Goal: Task Accomplishment & Management: Use online tool/utility

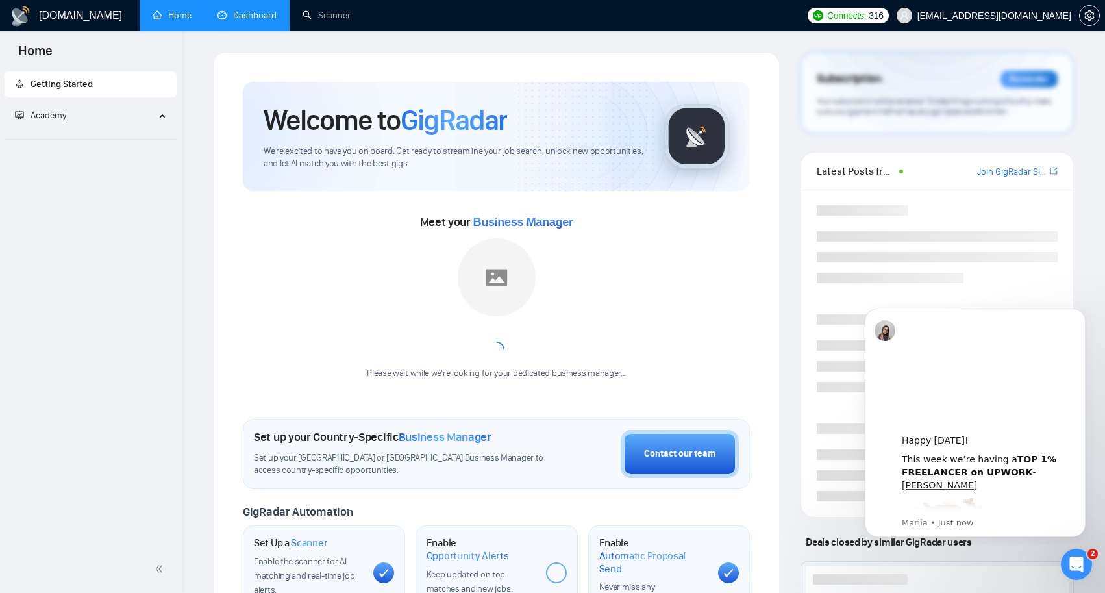
click at [240, 16] on link "Dashboard" at bounding box center [247, 15] width 59 height 11
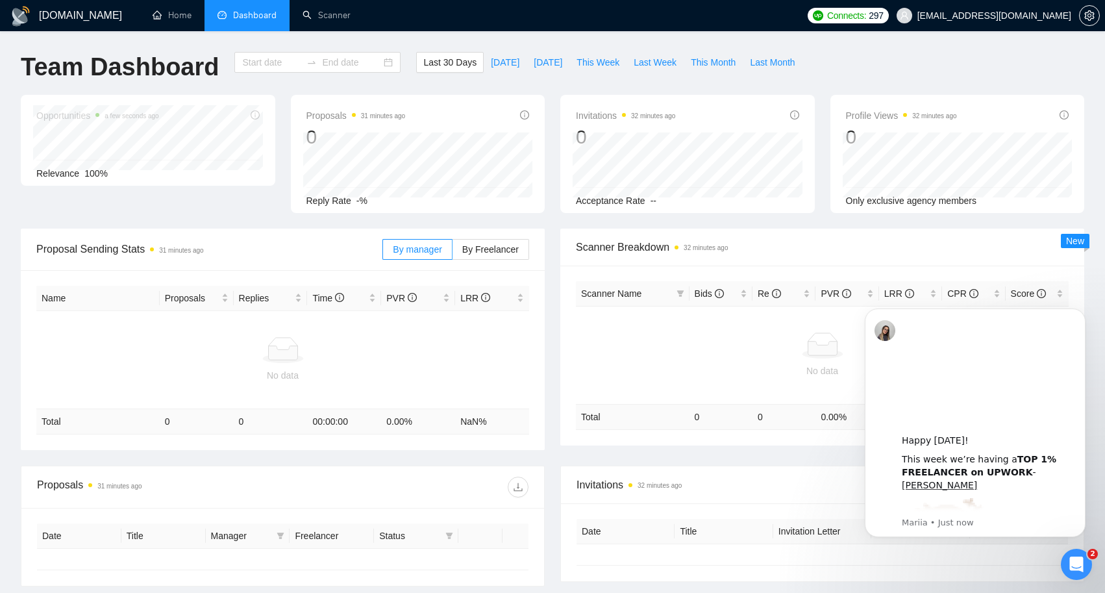
type input "[DATE]"
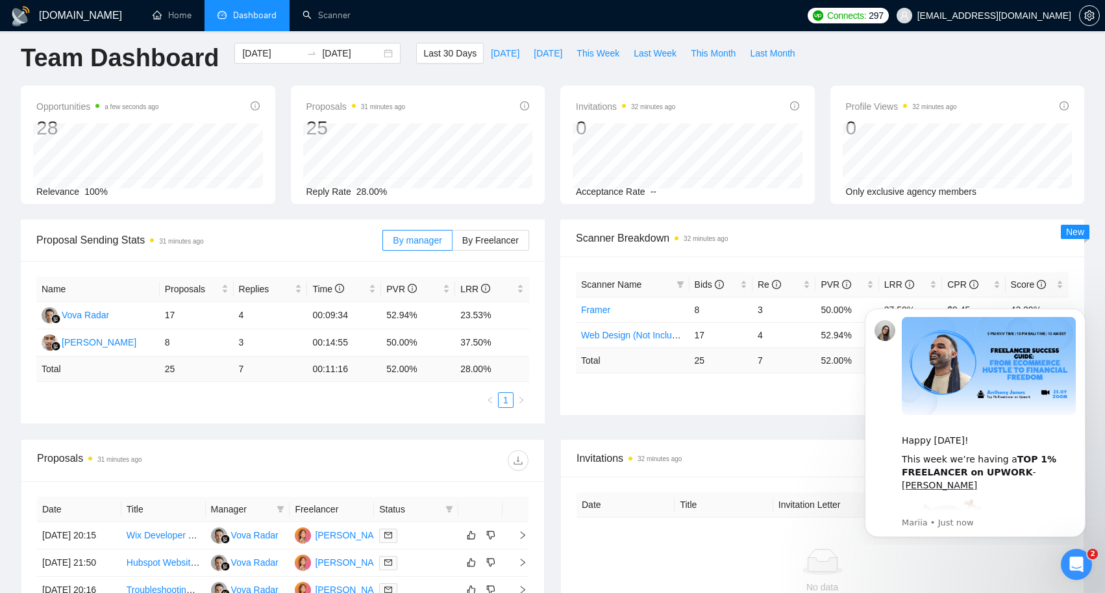
scroll to position [6, 0]
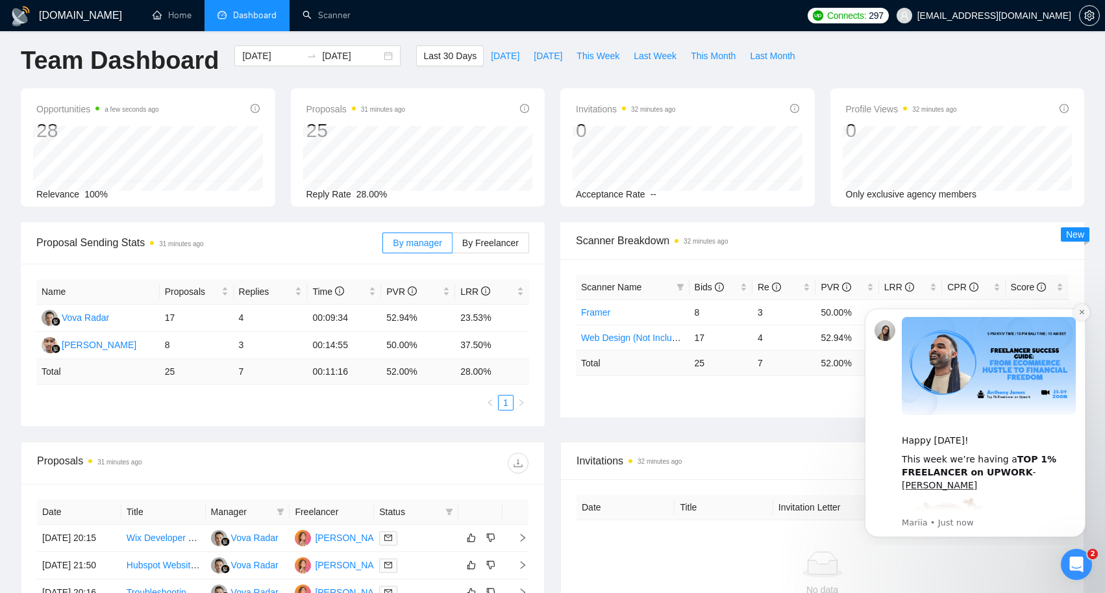
click at [1082, 313] on icon "Dismiss notification" at bounding box center [1082, 312] width 7 height 7
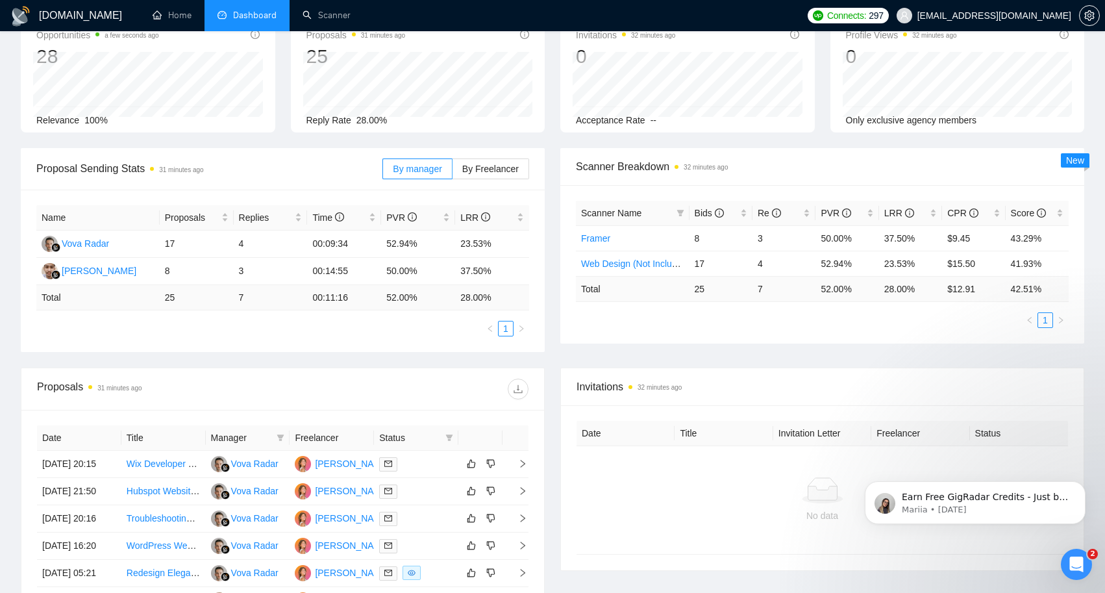
scroll to position [61, 0]
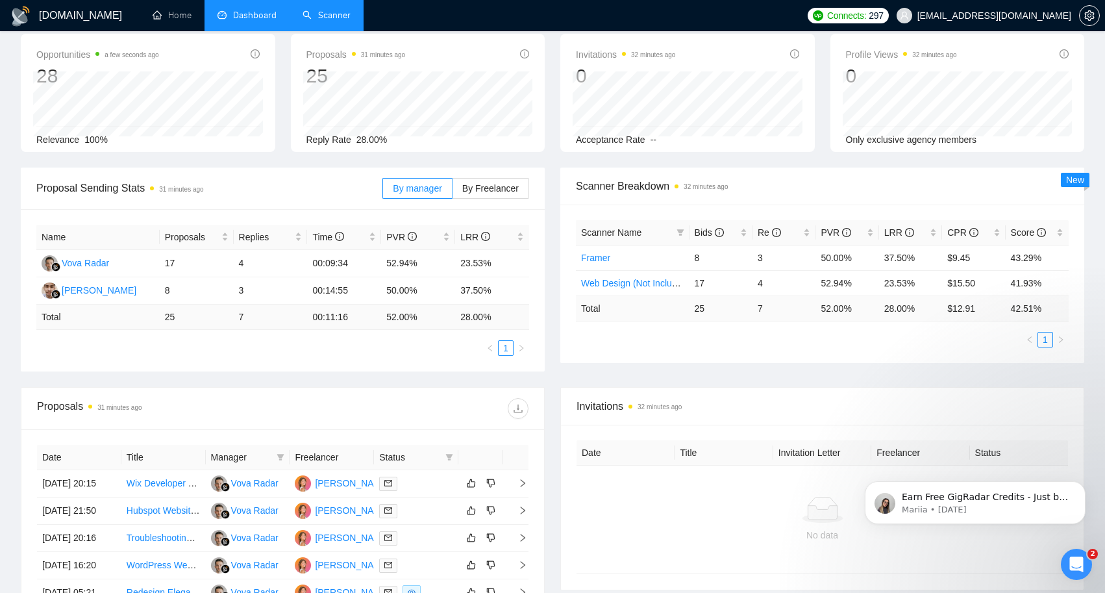
click at [338, 16] on link "Scanner" at bounding box center [327, 15] width 48 height 11
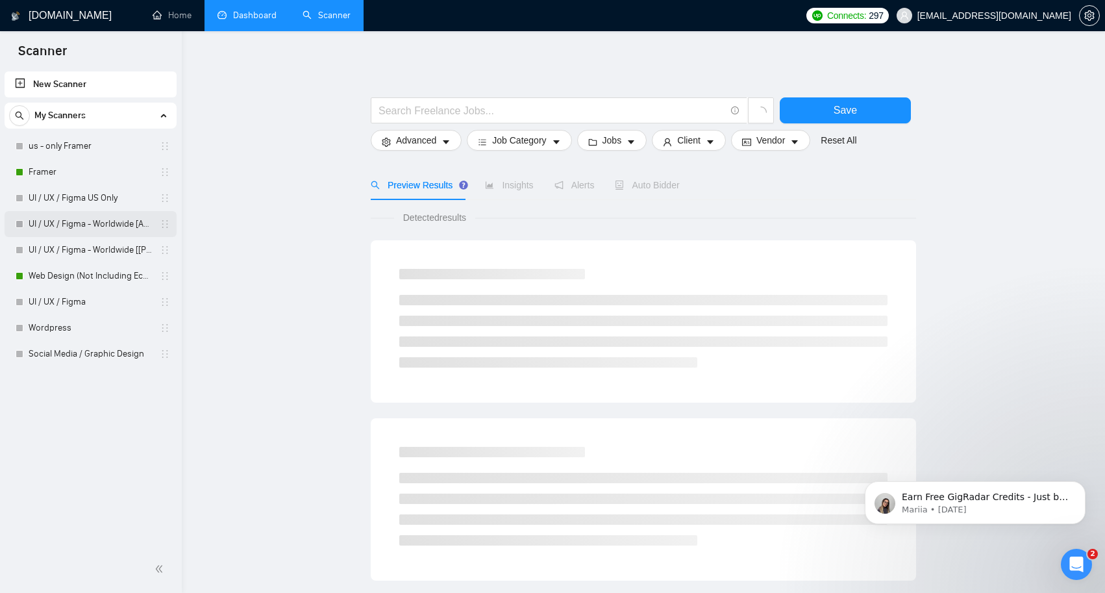
click at [108, 226] on link "UI / UX / Figma - Worldwide [Anya]" at bounding box center [90, 224] width 123 height 26
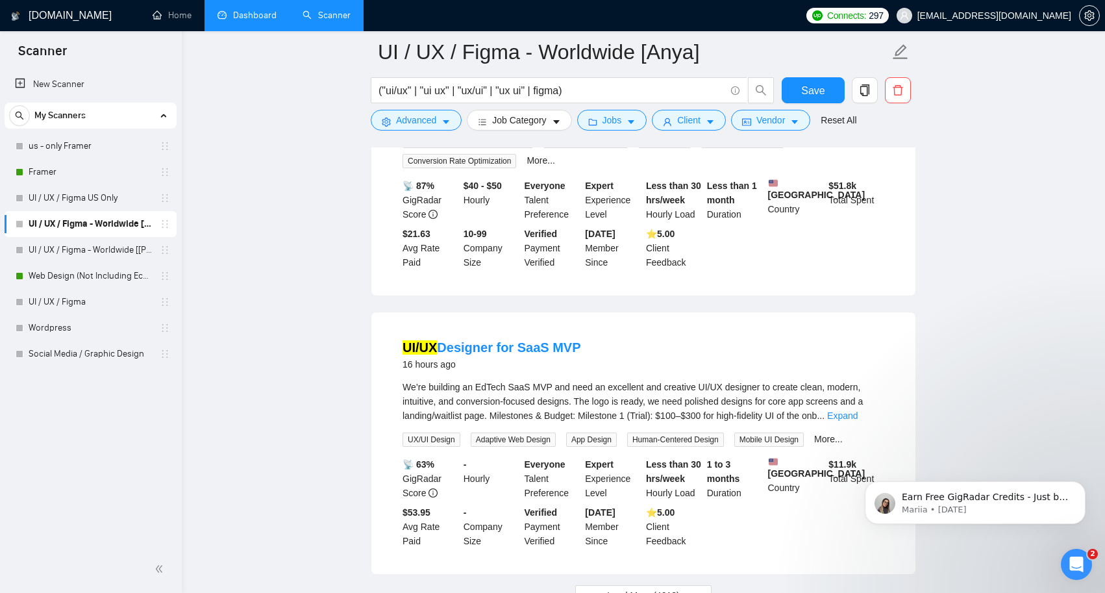
scroll to position [2627, 0]
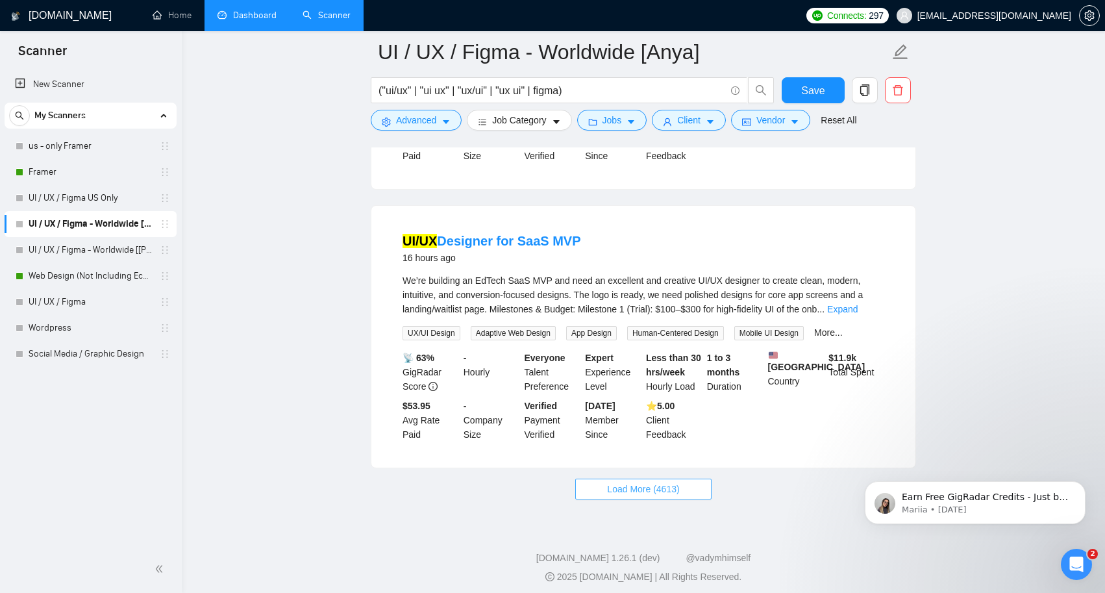
click at [666, 496] on span "Load More (4613)" at bounding box center [643, 489] width 72 height 14
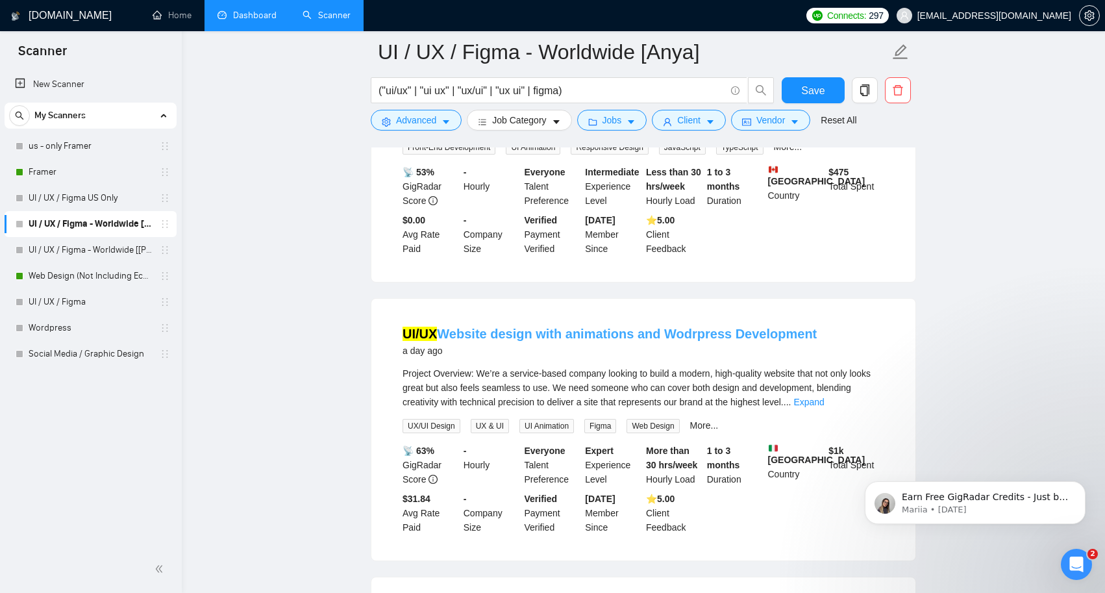
scroll to position [3969, 0]
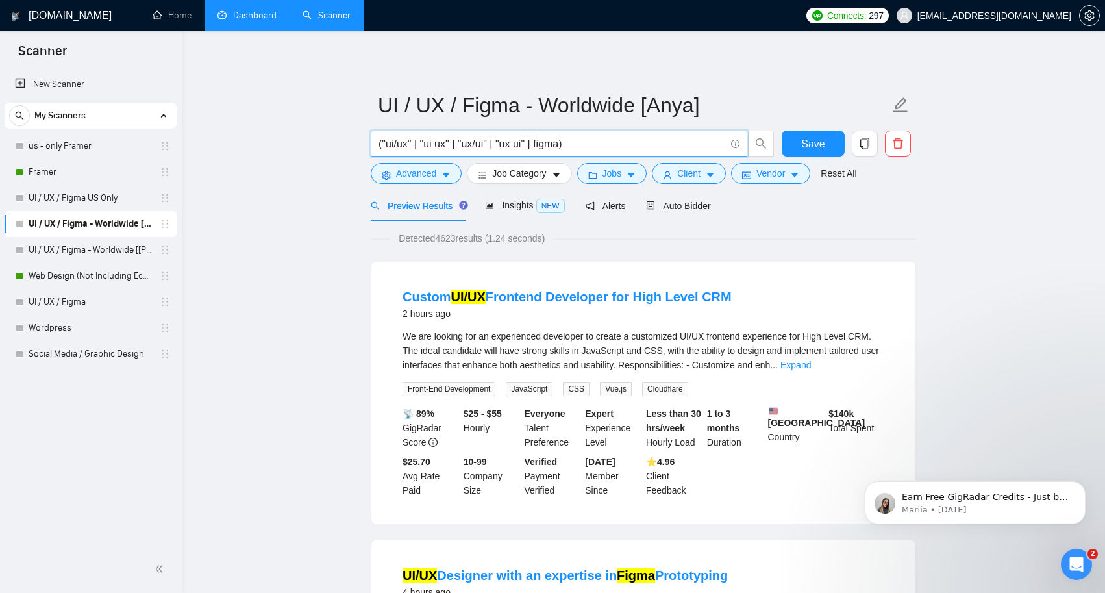
click at [425, 145] on input "("ui/ux" | "ui ux" | "ux/ui" | "ux ui" | figma)" at bounding box center [552, 144] width 347 height 16
click at [566, 144] on input "("ui/ux" | "ui ux" | "ux/ui" | "ux ui" | figma)" at bounding box center [552, 144] width 347 height 16
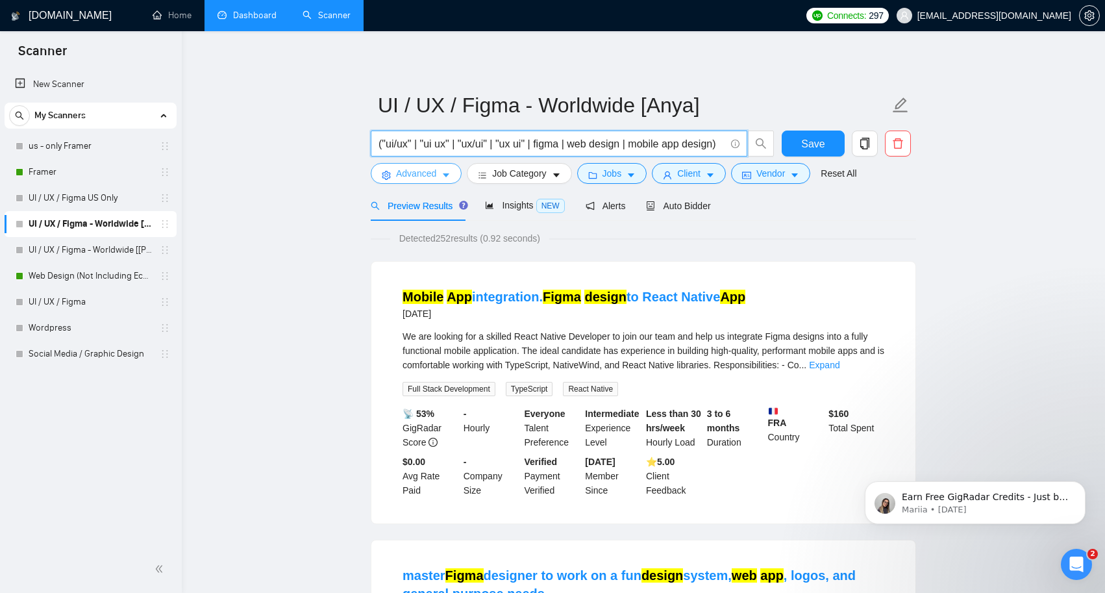
type input "("ui/ux" | "ui ux" | "ux/ui" | "ux ui" | figma | web design | mobile app design)"
click at [447, 173] on icon "caret-down" at bounding box center [446, 175] width 9 height 9
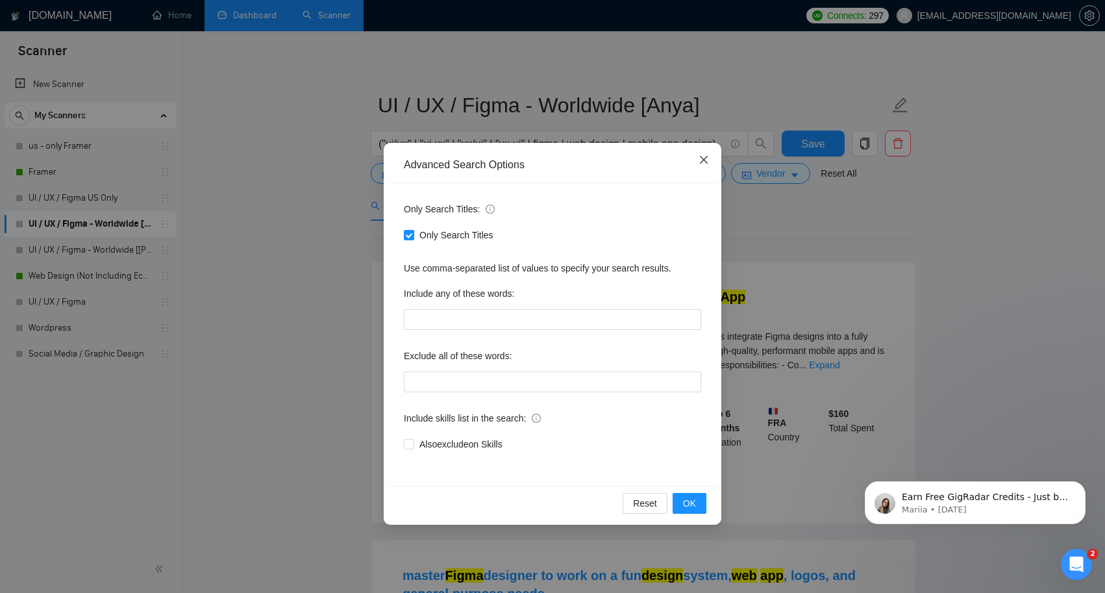
click at [702, 162] on icon "close" at bounding box center [704, 160] width 8 height 8
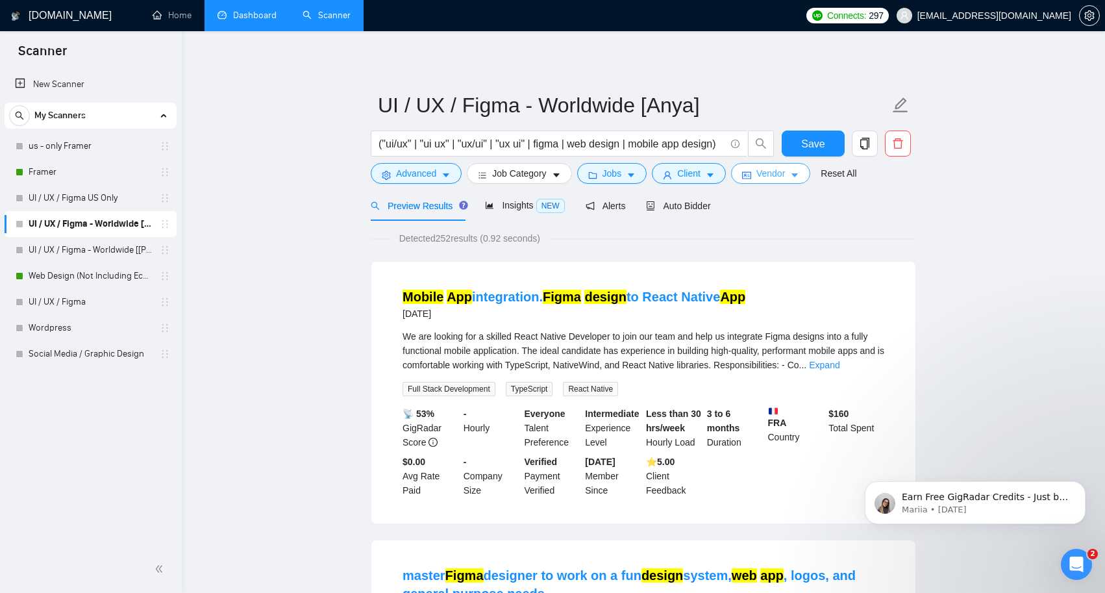
click at [800, 173] on icon "caret-down" at bounding box center [794, 175] width 9 height 9
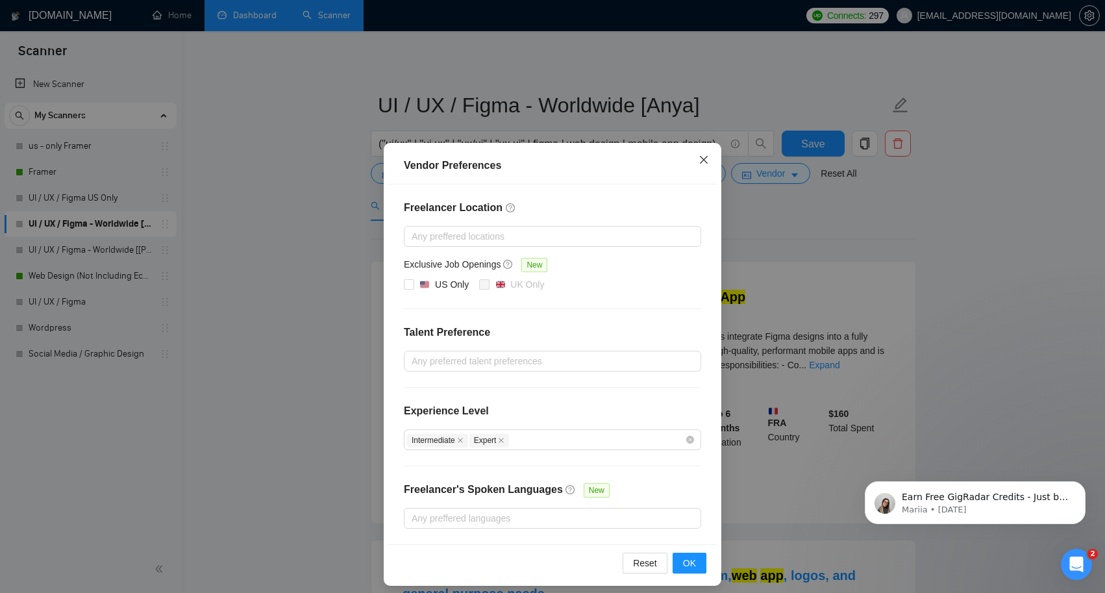
click at [707, 164] on icon "close" at bounding box center [704, 160] width 8 height 8
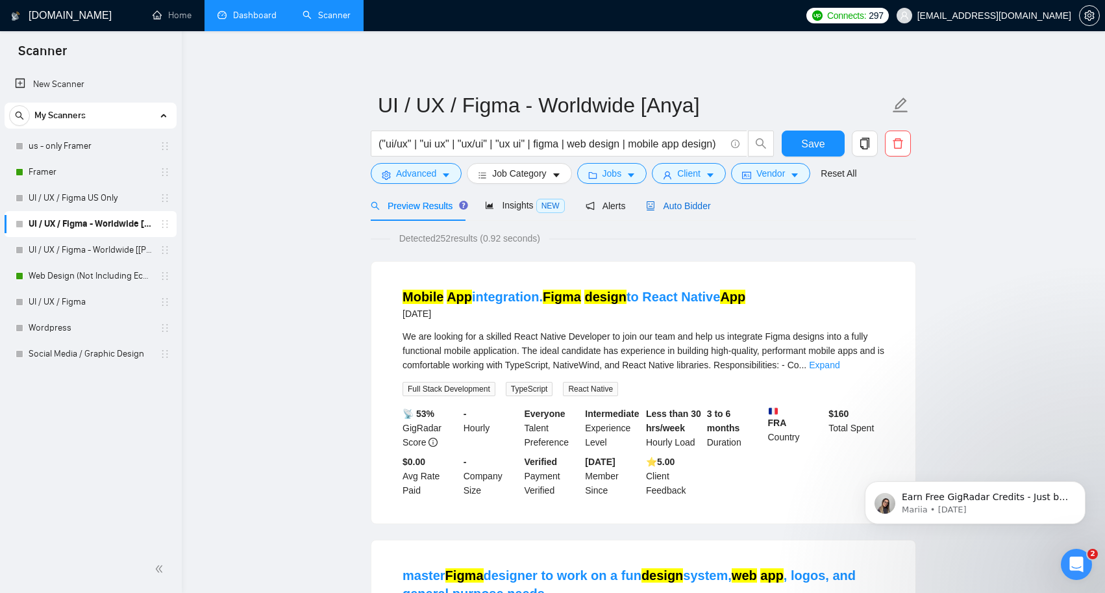
click at [694, 203] on span "Auto Bidder" at bounding box center [678, 206] width 64 height 10
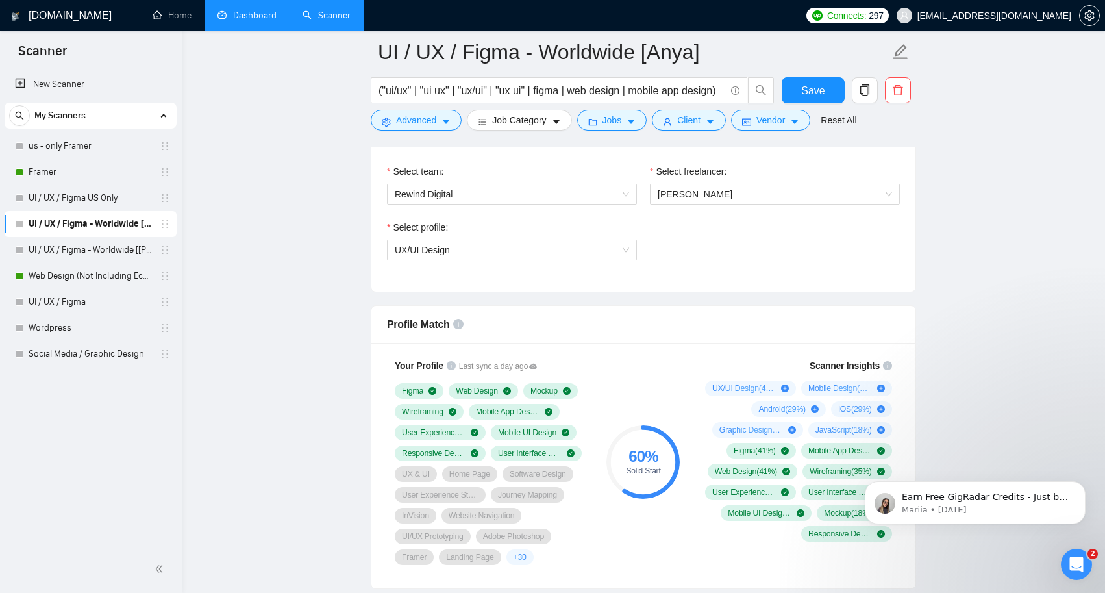
scroll to position [695, 0]
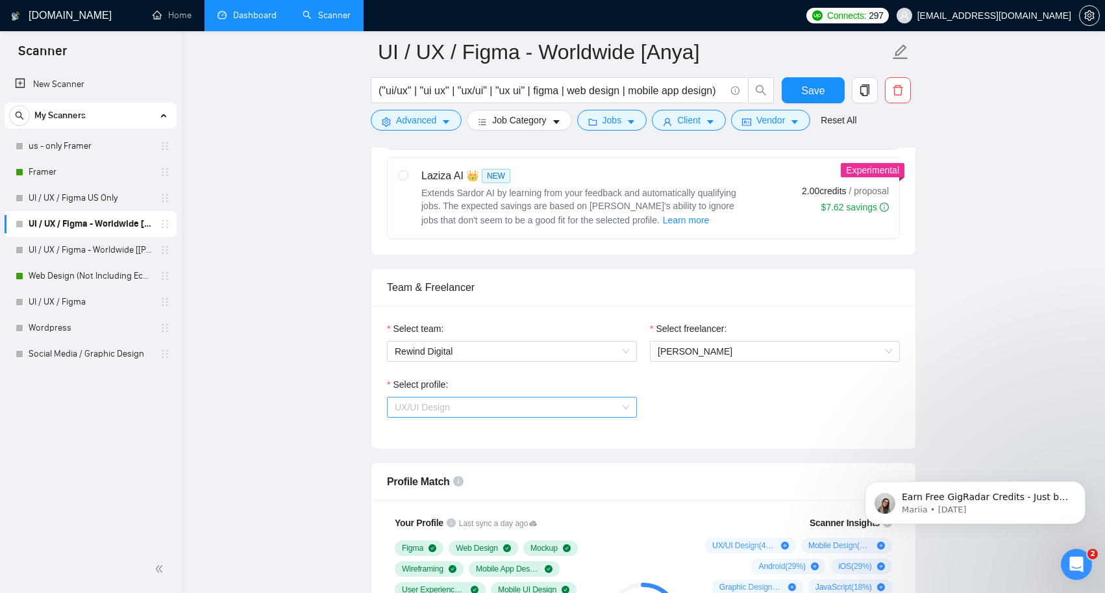
click at [537, 407] on span "UX/UI Design" at bounding box center [512, 407] width 234 height 19
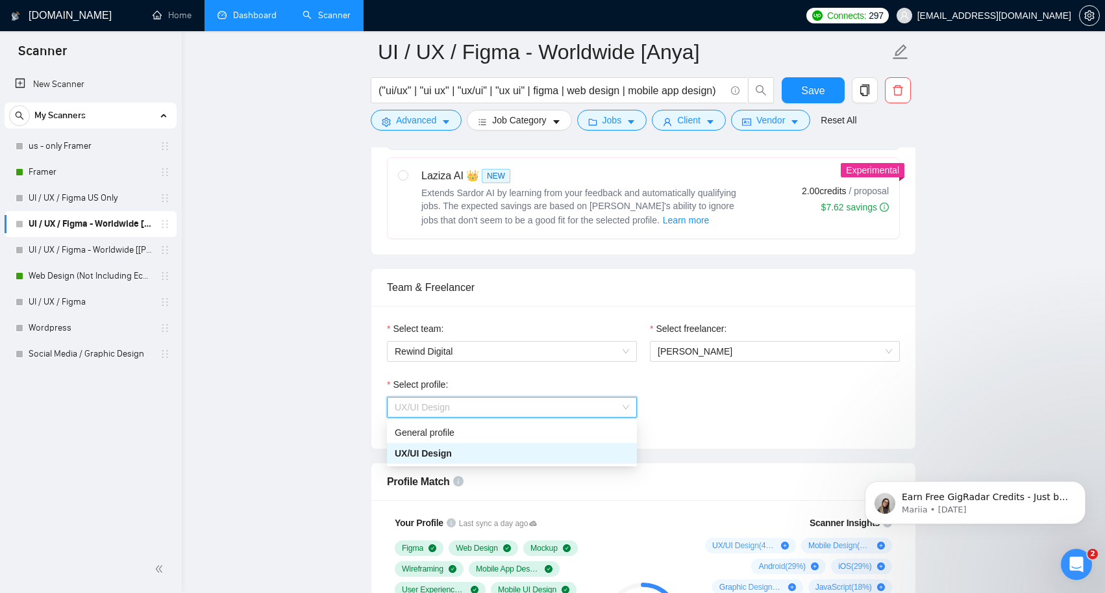
click at [529, 457] on div "UX/UI Design" at bounding box center [512, 453] width 234 height 14
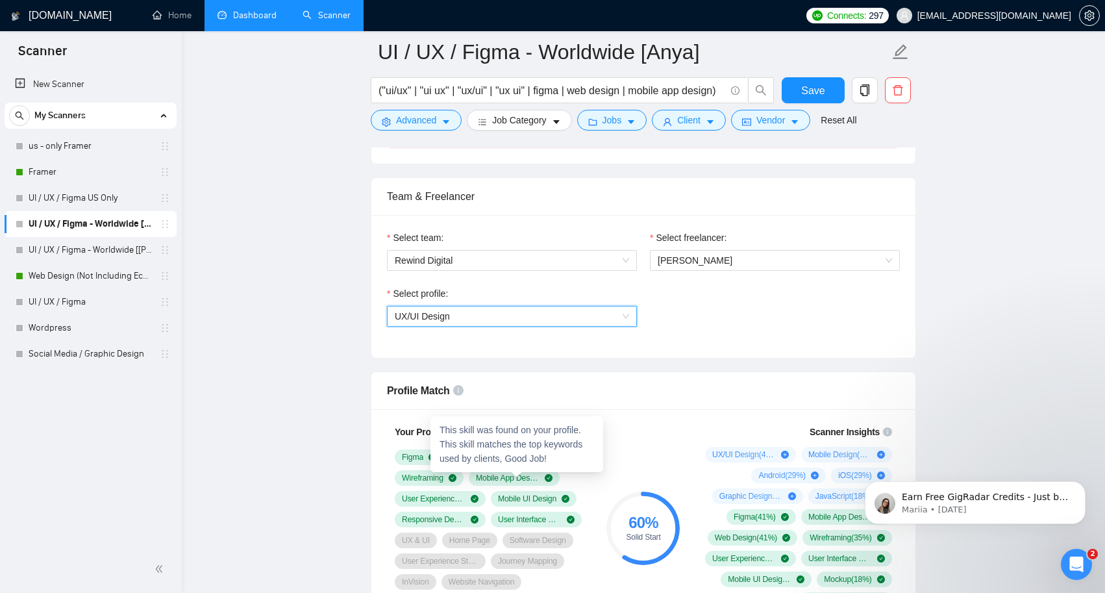
scroll to position [625, 0]
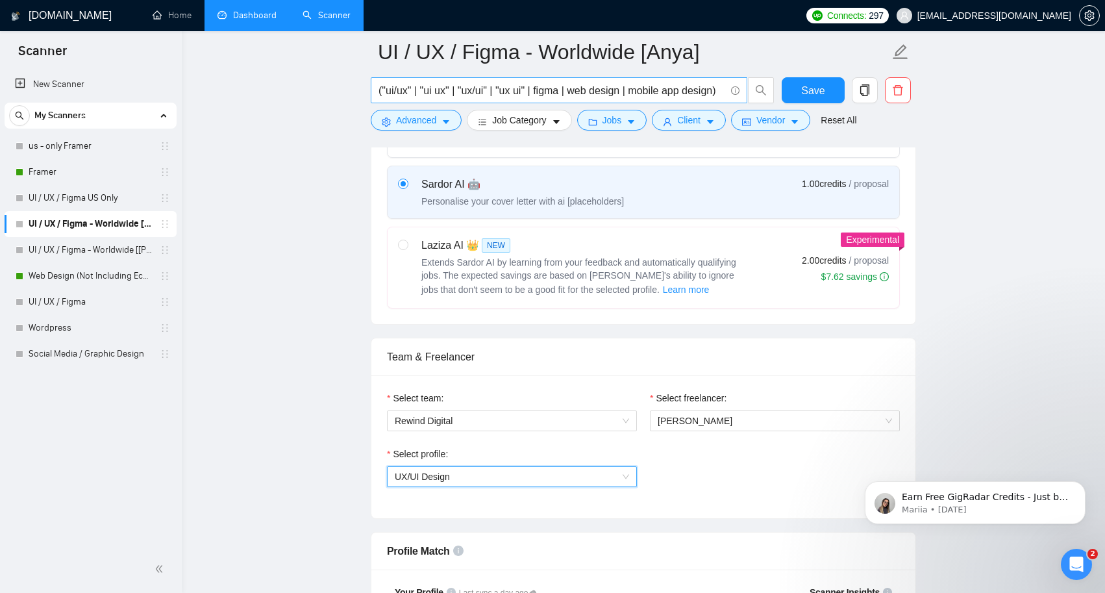
click at [411, 87] on input "("ui/ux" | "ui ux" | "ux/ui" | "ux ui" | figma | web design | mobile app design)" at bounding box center [552, 90] width 347 height 16
click at [490, 89] on input "("ui/ux designer" | "ui ux" | "ux/ui" | "ux ui" | figma | web design | mobile a…" at bounding box center [552, 90] width 347 height 16
click at [575, 92] on input "("ui/ux designer" | "ui ux designer" | "ux/ui" | "ux ui" | figma | web design |…" at bounding box center [552, 90] width 347 height 16
click at [659, 92] on input "("ui/ux designer" | "ui ux designer" | "ux/ui designer" | "ux ui" | figma | web…" at bounding box center [552, 90] width 347 height 16
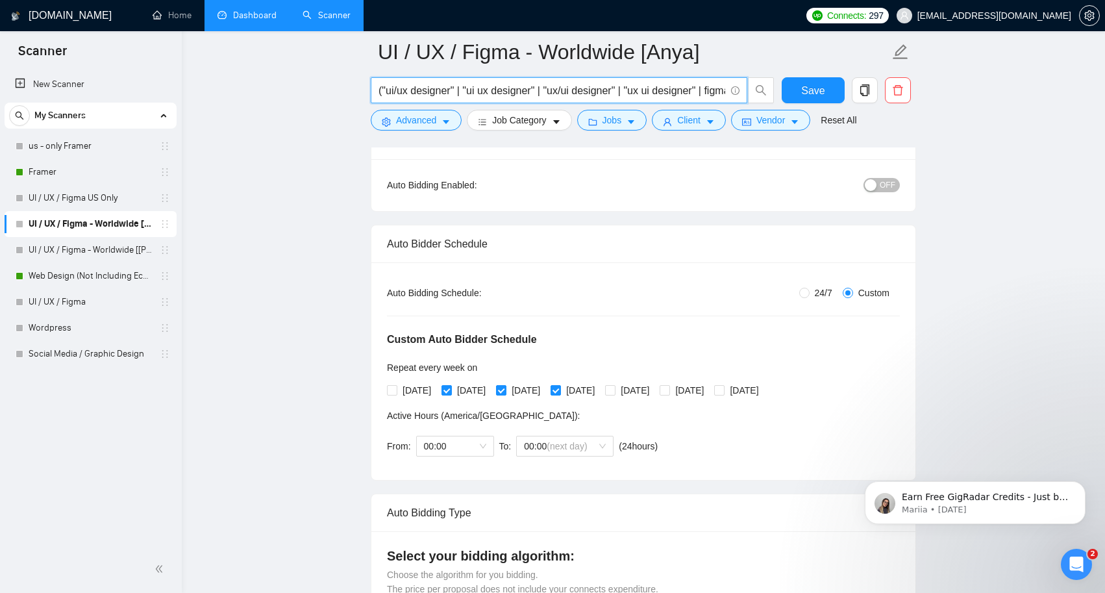
scroll to position [89, 0]
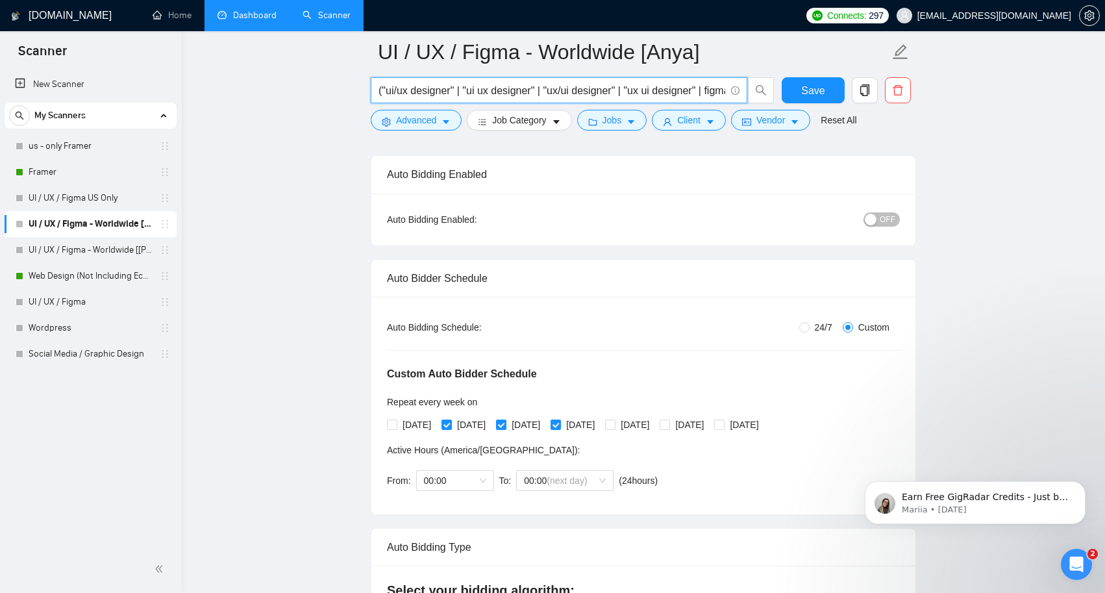
click at [695, 86] on input "("ui/ux designer" | "ui ux designer" | "ux/ui designer" | "ux ui designer" | fi…" at bounding box center [552, 90] width 347 height 16
click at [559, 90] on input "("ui/ux designer" | "ui ux designer" | "ux/ui designer" | "ux ui designer" | fi…" at bounding box center [552, 90] width 347 height 16
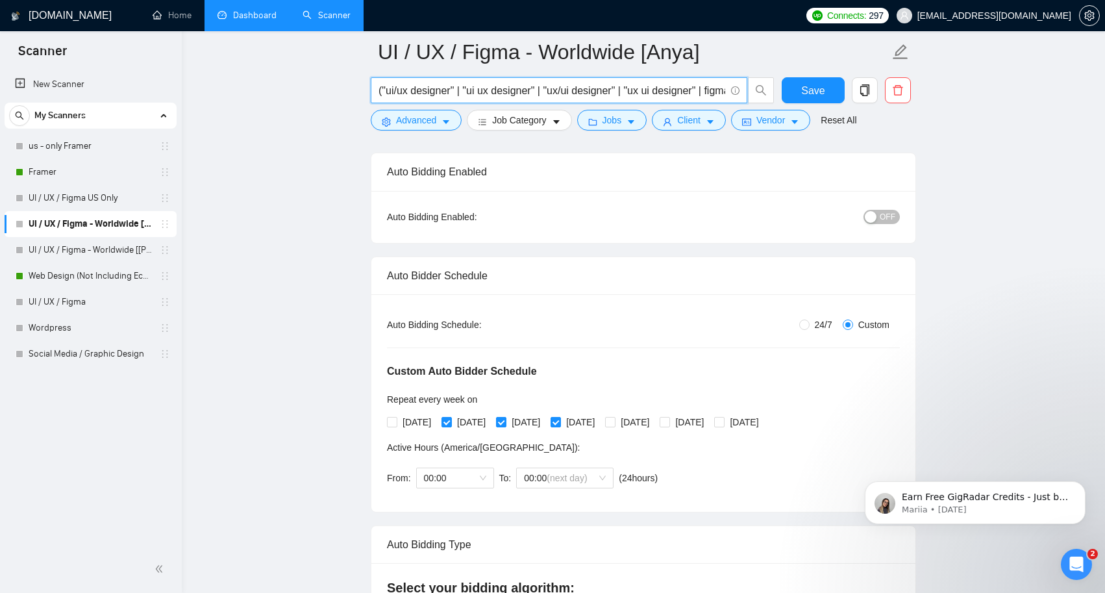
scroll to position [92, 0]
click at [666, 92] on input "("ui/ux designer" | "ui ux designer" | "ux/ui designer" | "ux ui designer" | fi…" at bounding box center [552, 90] width 347 height 16
click at [722, 89] on input "("ui/ux designer" | "ui ux designer" | "ux/ui designer" | "ux ui designer" | fi…" at bounding box center [552, 90] width 347 height 16
type input "("ui/ux designer" | "ui ux designer" | "ux/ui designer" | "ux ui designer" | fi…"
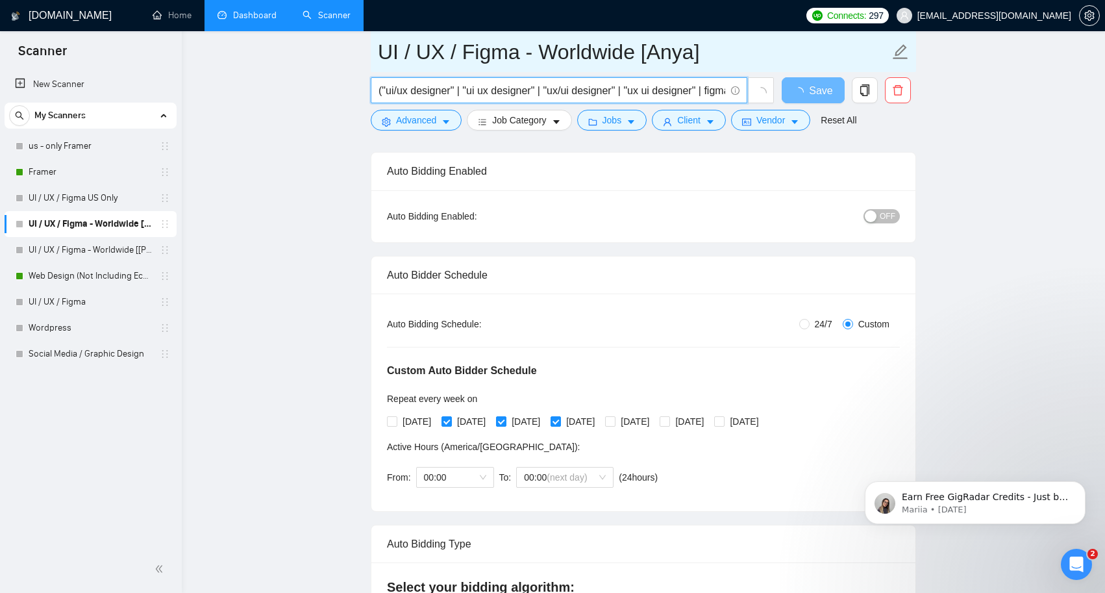
drag, startPoint x: 722, startPoint y: 89, endPoint x: 754, endPoint y: 57, distance: 45.5
click at [754, 57] on input "UI / UX / Figma - Worldwide [Anya]" at bounding box center [634, 52] width 512 height 32
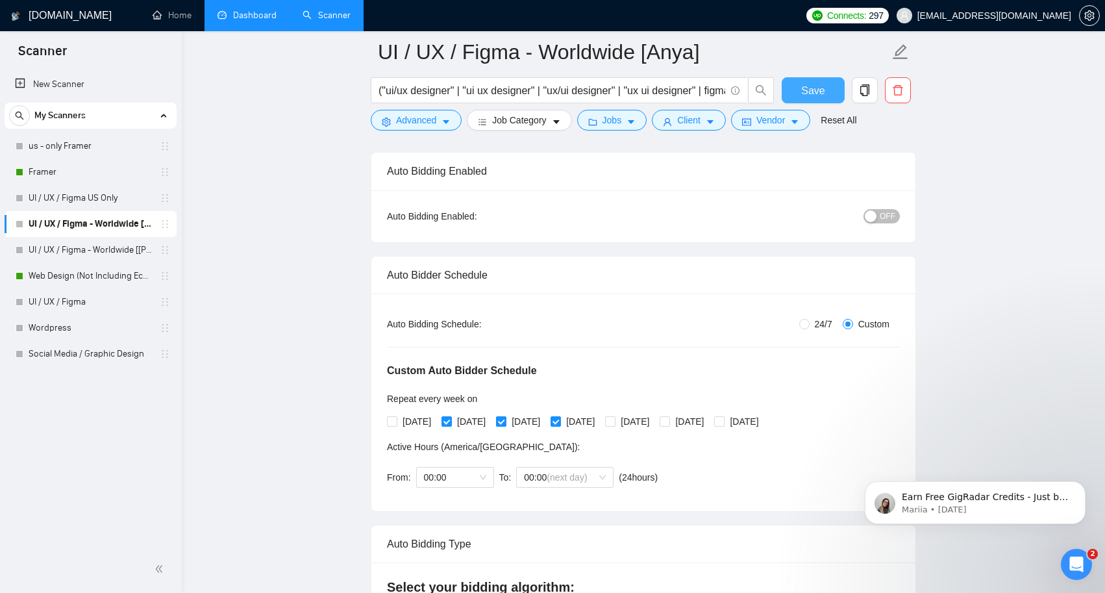
click at [822, 90] on span "Save" at bounding box center [813, 90] width 23 height 16
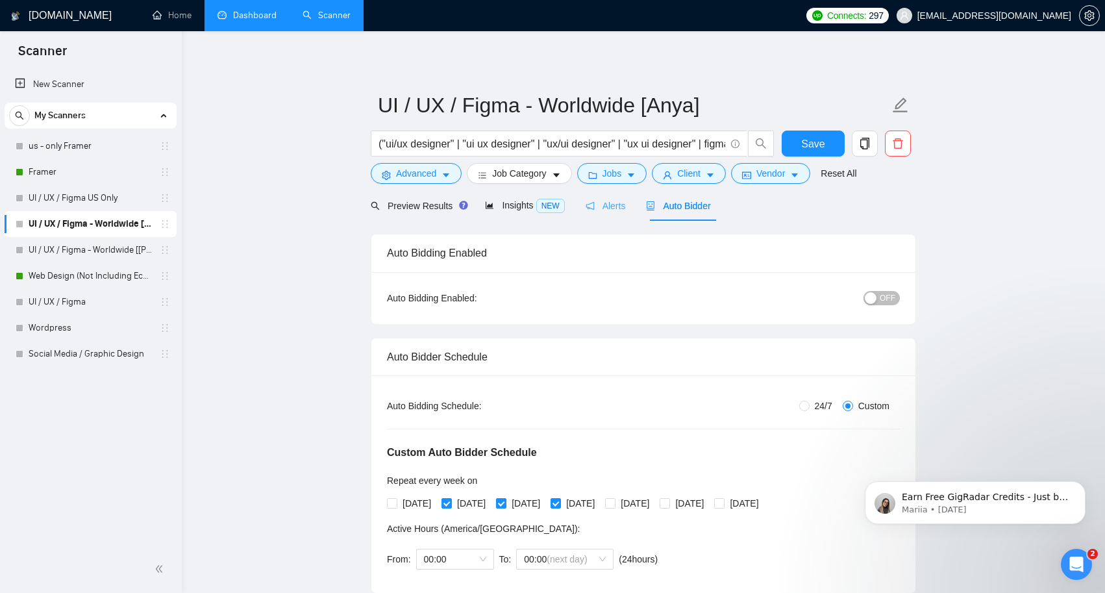
scroll to position [0, 0]
click at [418, 208] on span "Preview Results" at bounding box center [418, 206] width 94 height 10
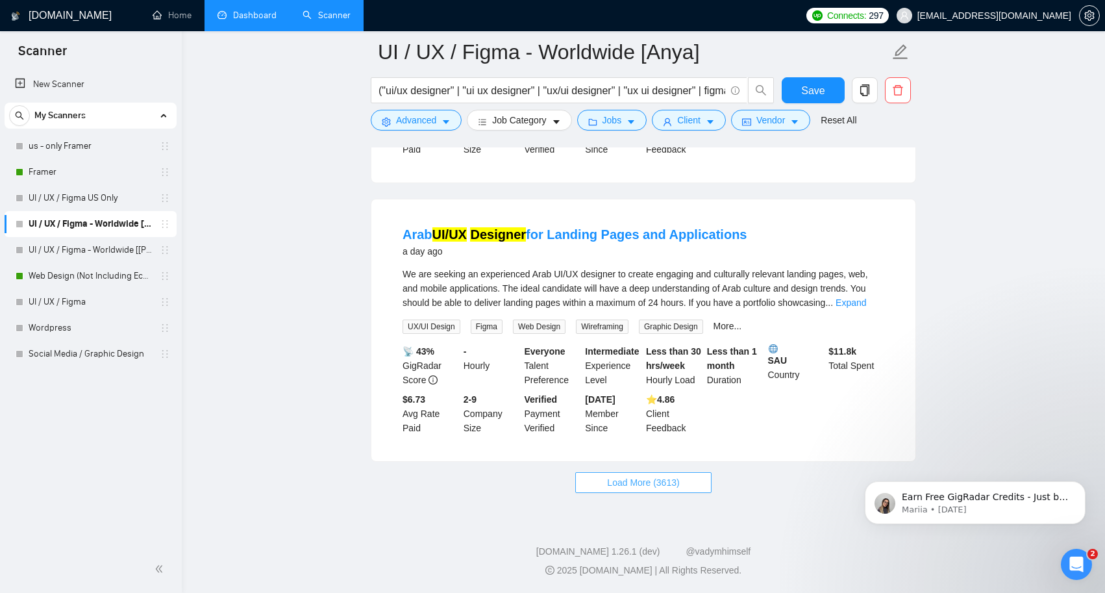
scroll to position [2668, 0]
click at [623, 486] on span "Load More (3613)" at bounding box center [643, 482] width 72 height 14
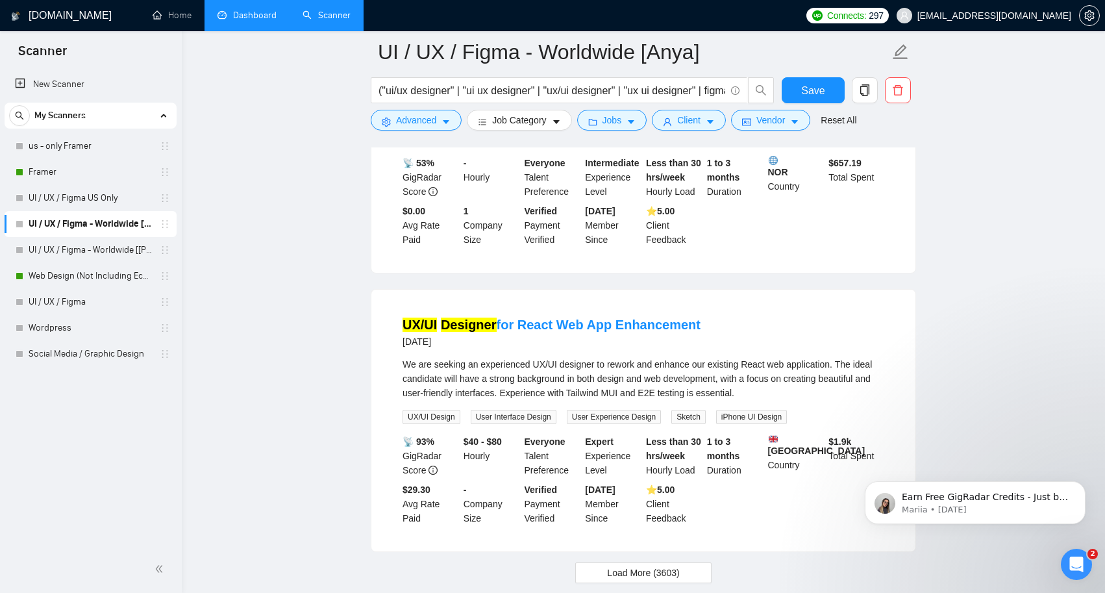
scroll to position [5488, 0]
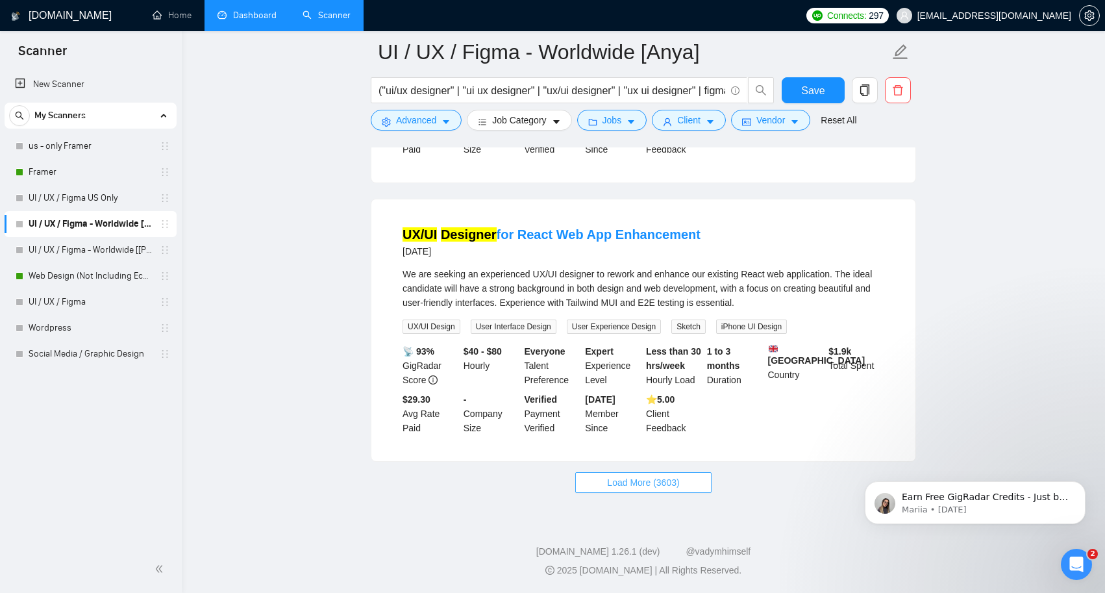
click at [624, 490] on span "Load More (3603)" at bounding box center [643, 482] width 72 height 14
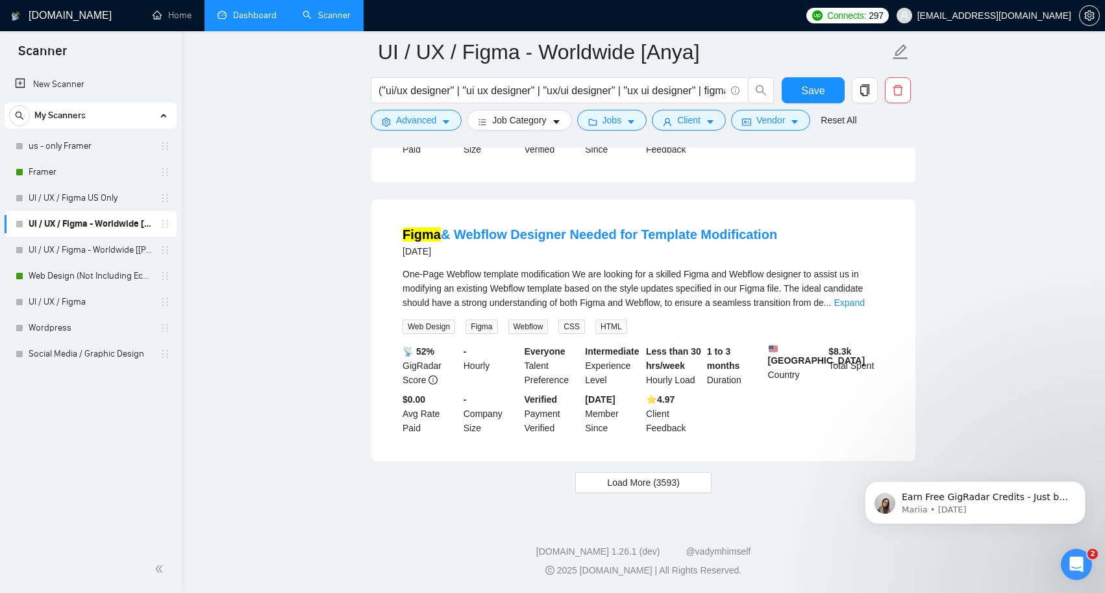
scroll to position [8378, 0]
click at [625, 481] on span "Load More (3593)" at bounding box center [643, 482] width 72 height 14
click at [446, 120] on icon "caret-down" at bounding box center [446, 122] width 9 height 9
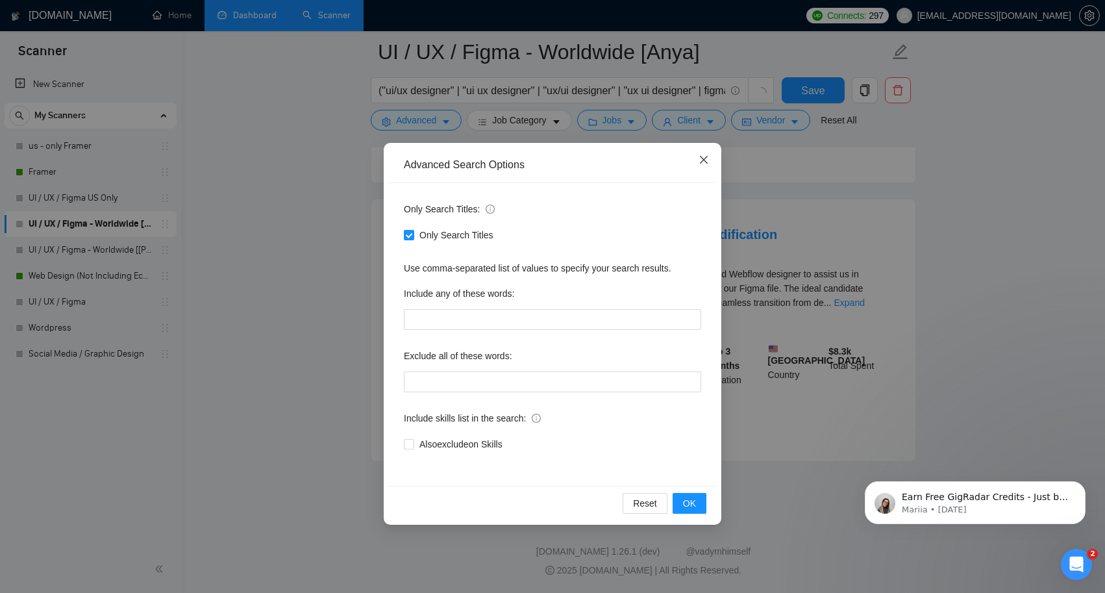
click at [707, 160] on icon "close" at bounding box center [704, 160] width 10 height 10
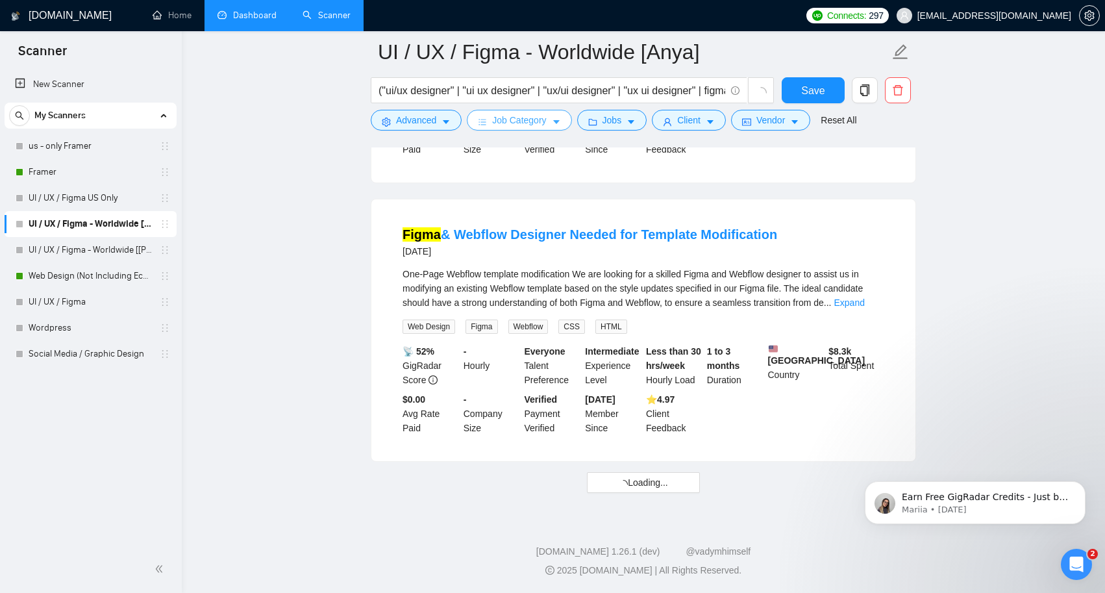
click at [559, 121] on icon "caret-down" at bounding box center [556, 123] width 6 height 4
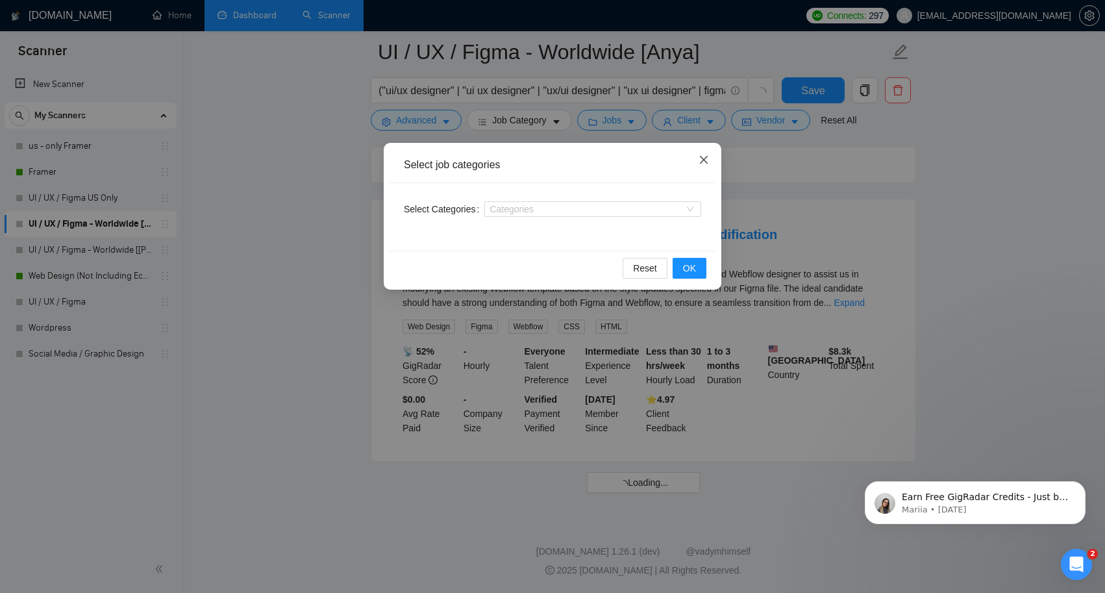
click at [707, 152] on span "Close" at bounding box center [704, 160] width 35 height 35
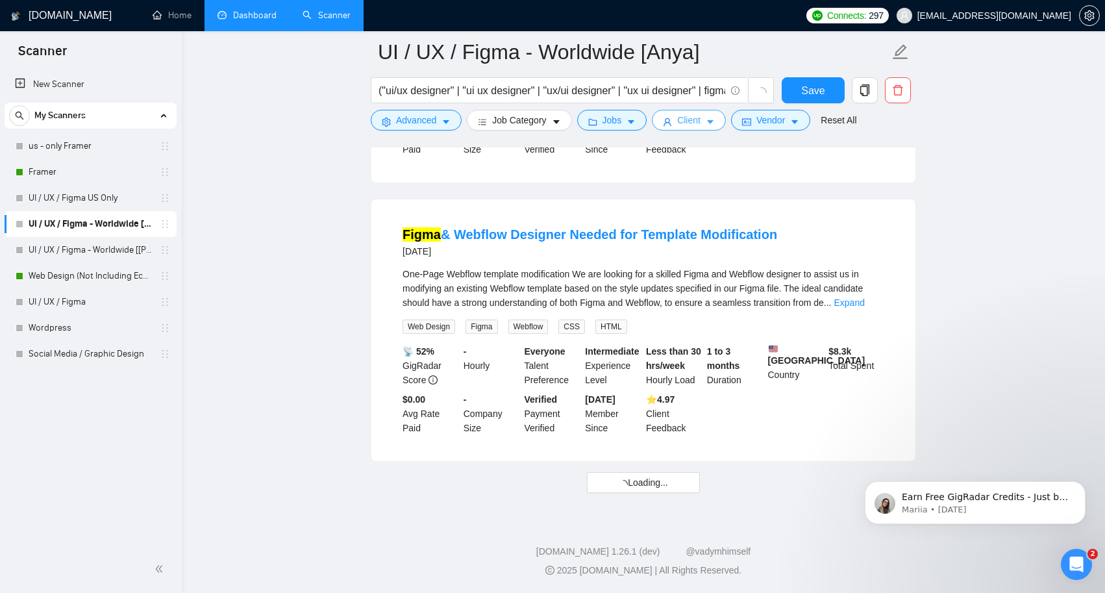
click at [714, 122] on icon "caret-down" at bounding box center [710, 123] width 6 height 4
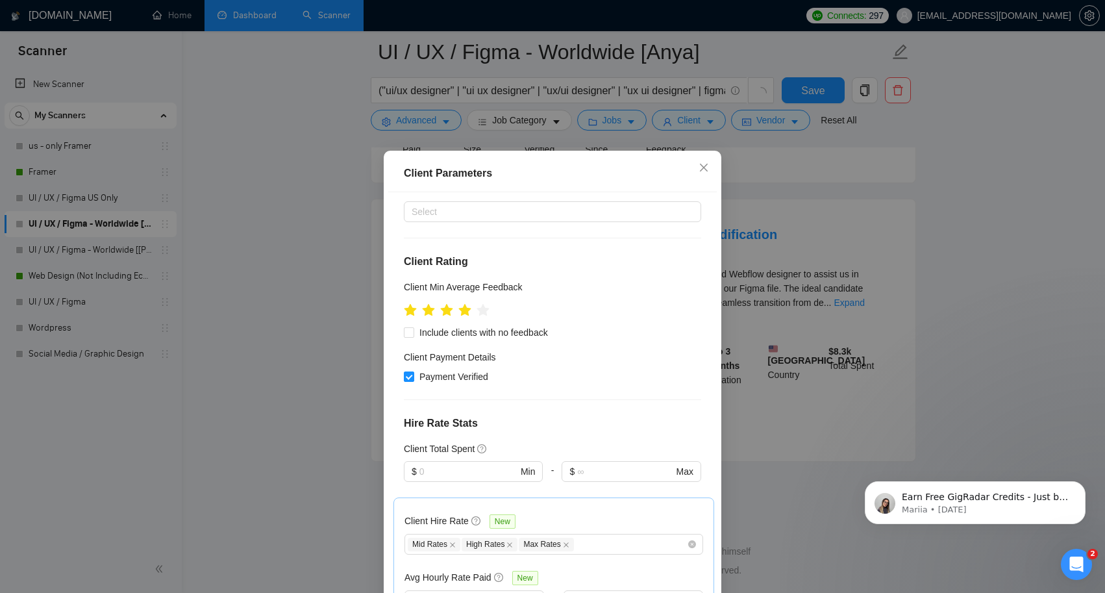
scroll to position [138, 0]
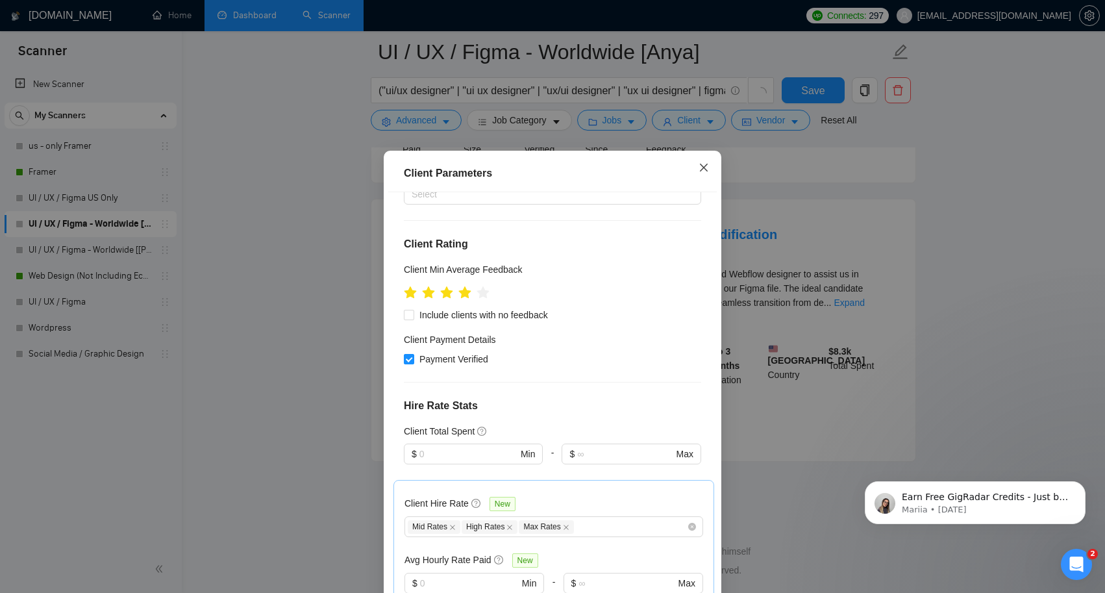
click at [701, 171] on icon "close" at bounding box center [704, 167] width 10 height 10
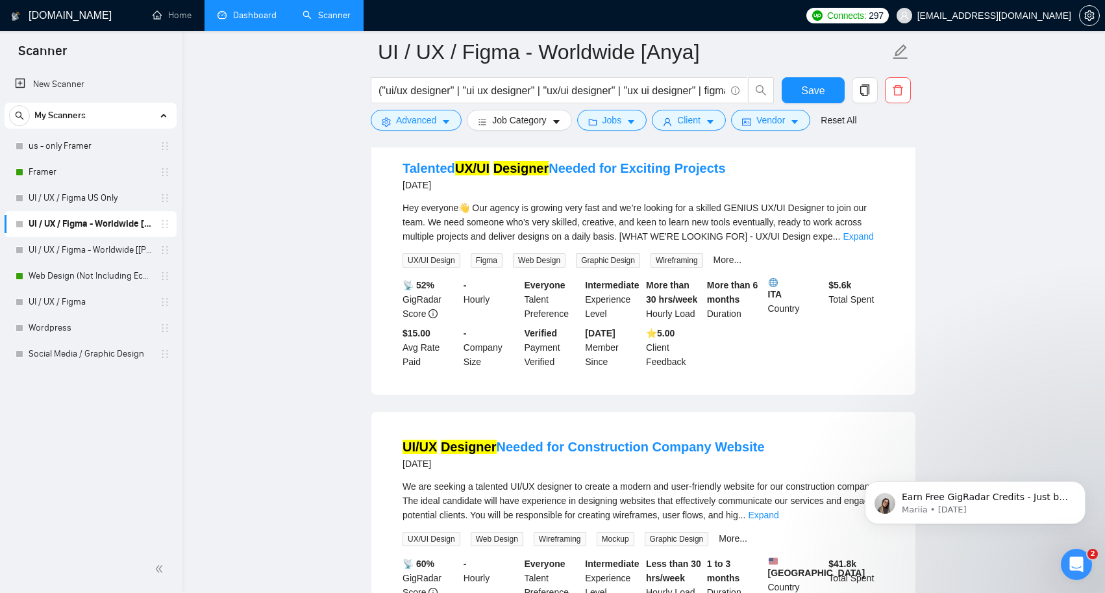
scroll to position [10111, 0]
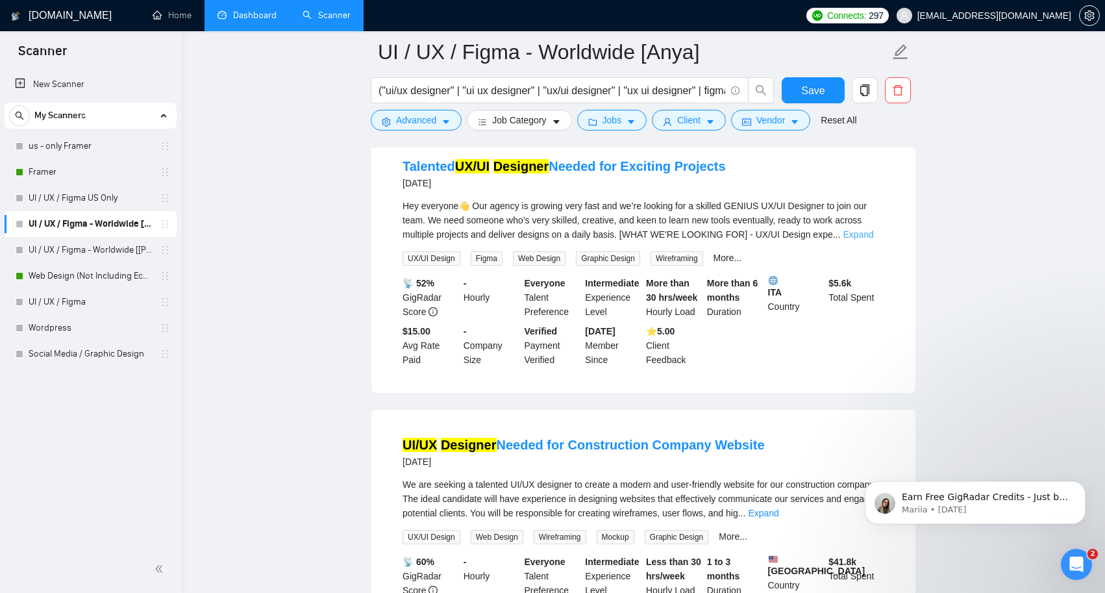
click at [854, 240] on link "Expand" at bounding box center [858, 234] width 31 height 10
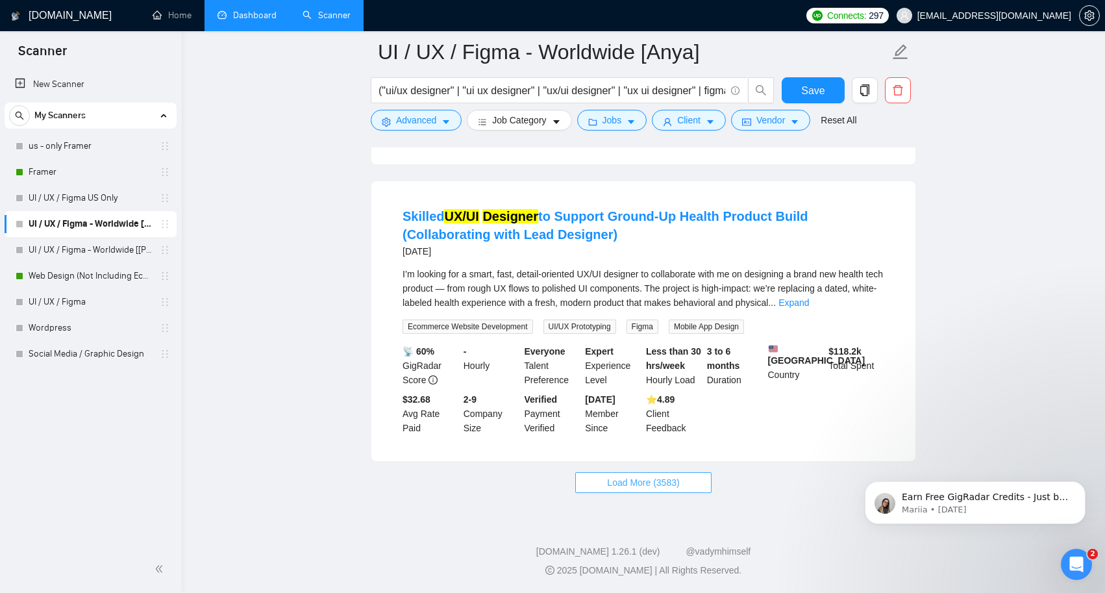
scroll to position [11395, 0]
click at [627, 488] on span "Load More (3583)" at bounding box center [643, 482] width 72 height 14
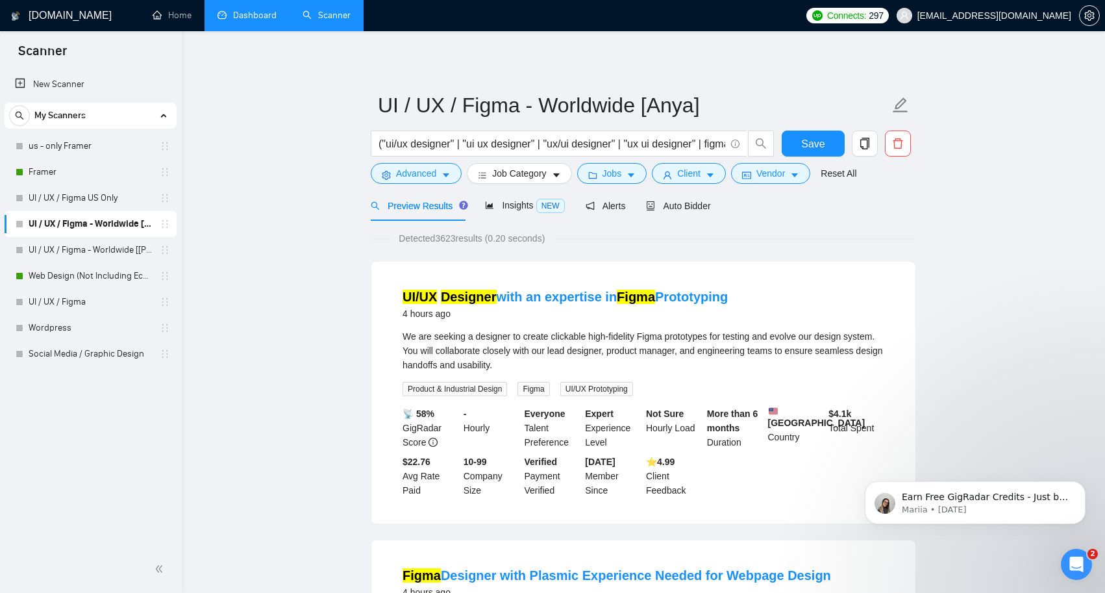
scroll to position [0, 0]
click at [676, 205] on span "Auto Bidder" at bounding box center [678, 206] width 64 height 10
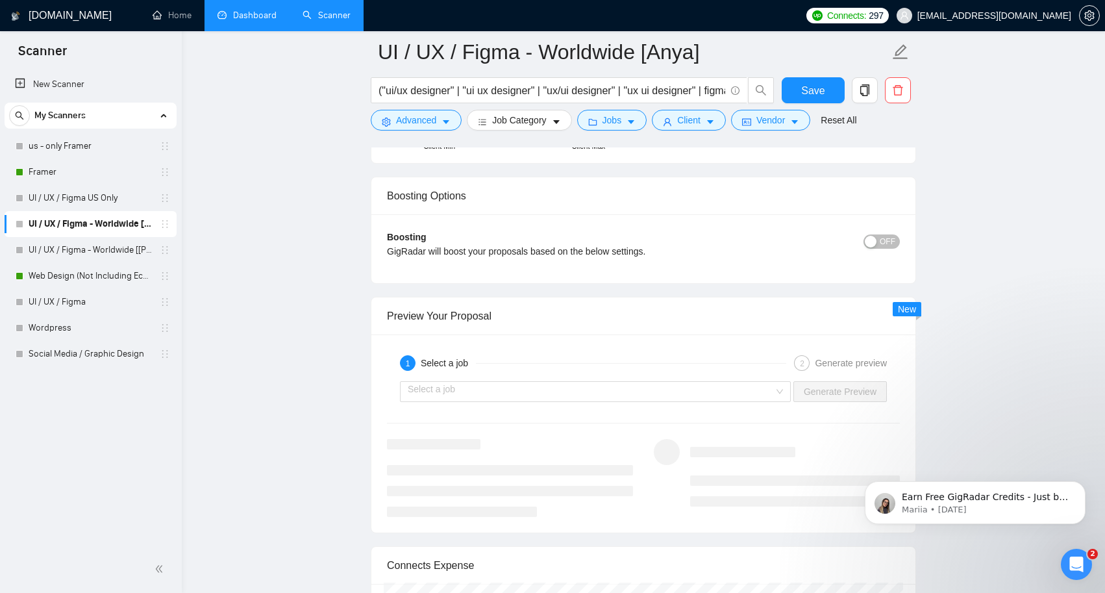
scroll to position [2595, 0]
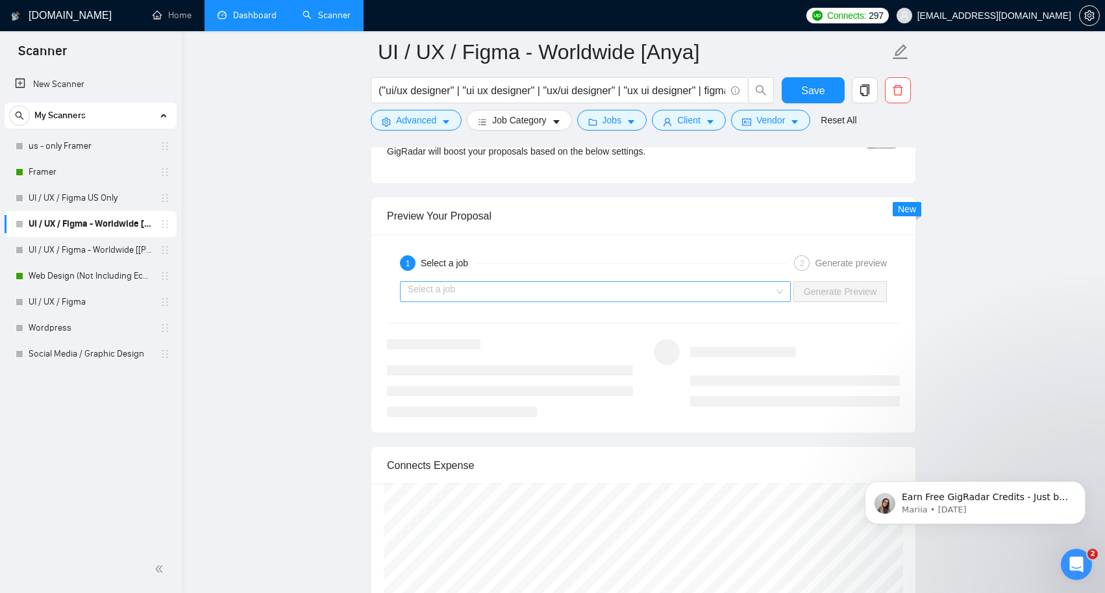
click at [682, 288] on input "search" at bounding box center [591, 291] width 366 height 19
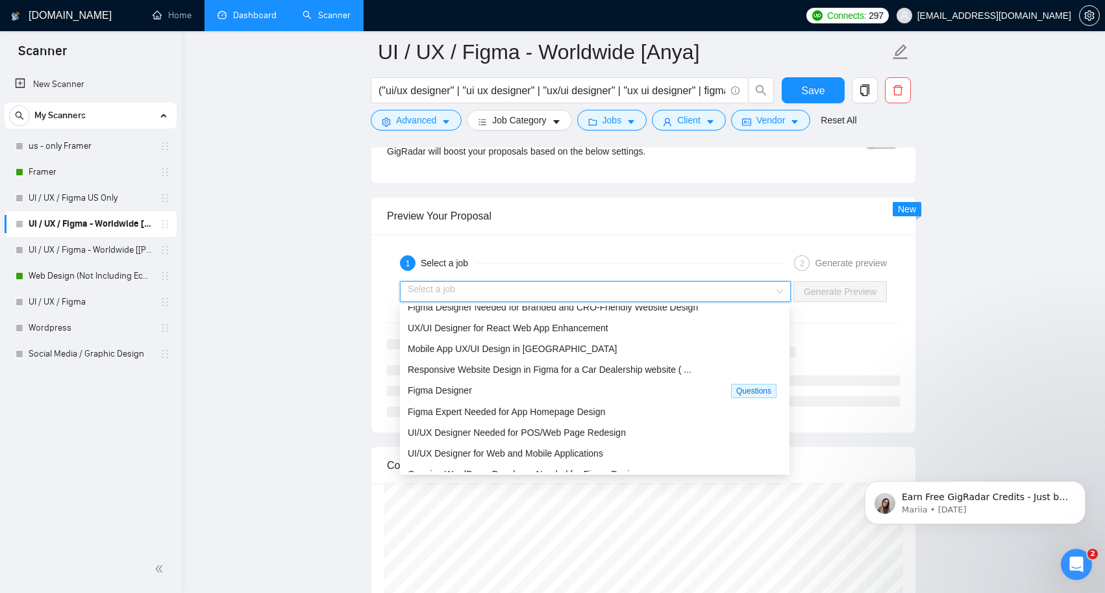
scroll to position [388, 0]
click at [594, 412] on span "Figma Expert Needed for App Homepage Design" at bounding box center [506, 410] width 197 height 10
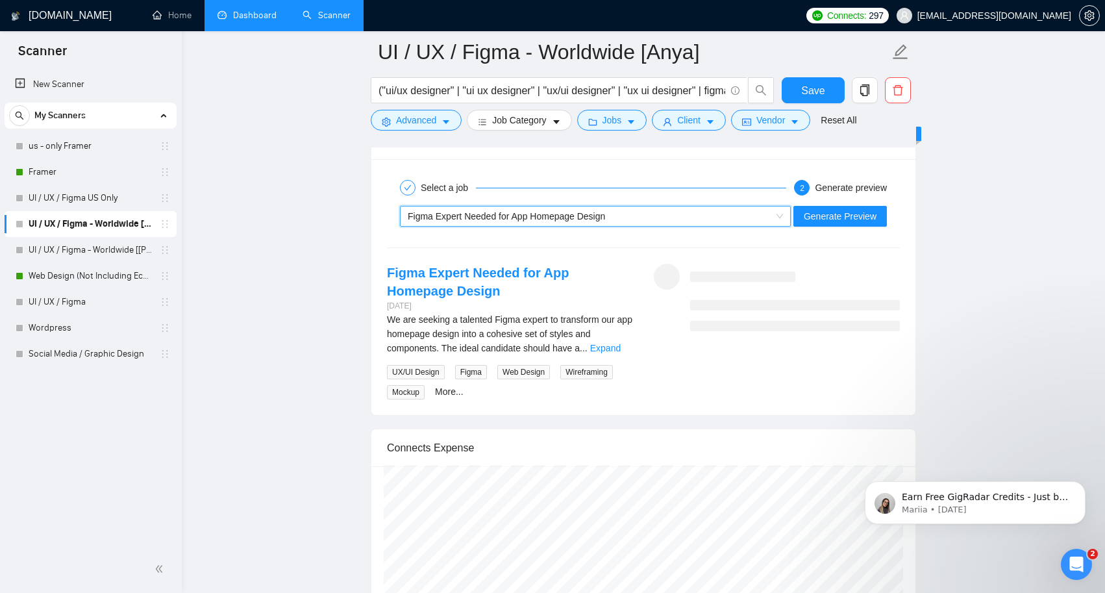
scroll to position [2671, 0]
click at [615, 347] on link "Expand" at bounding box center [605, 347] width 31 height 10
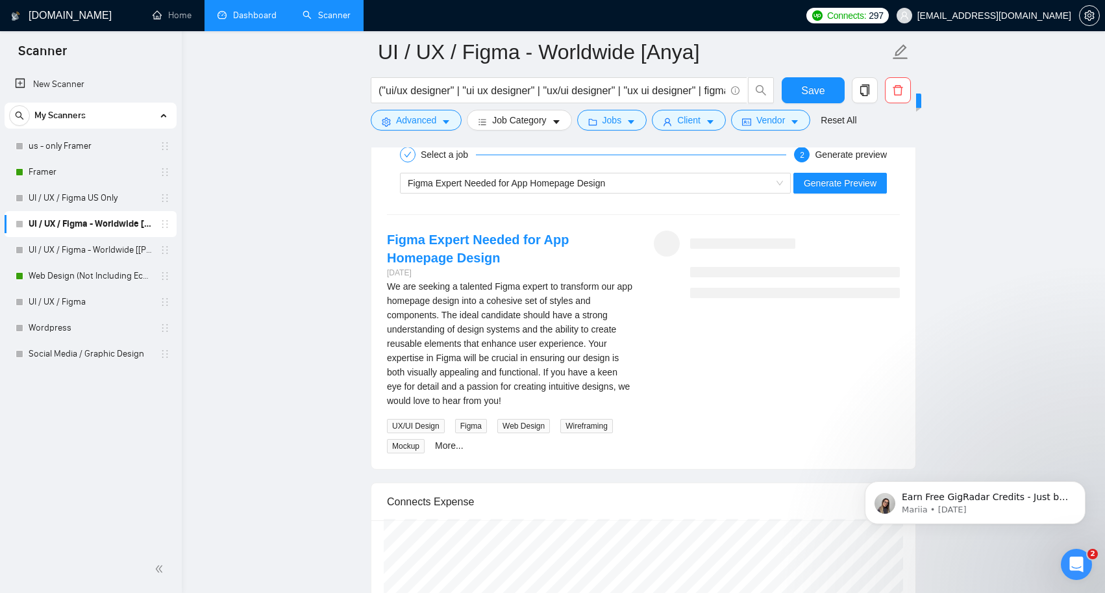
scroll to position [2704, 0]
click at [451, 444] on link "More..." at bounding box center [449, 445] width 29 height 10
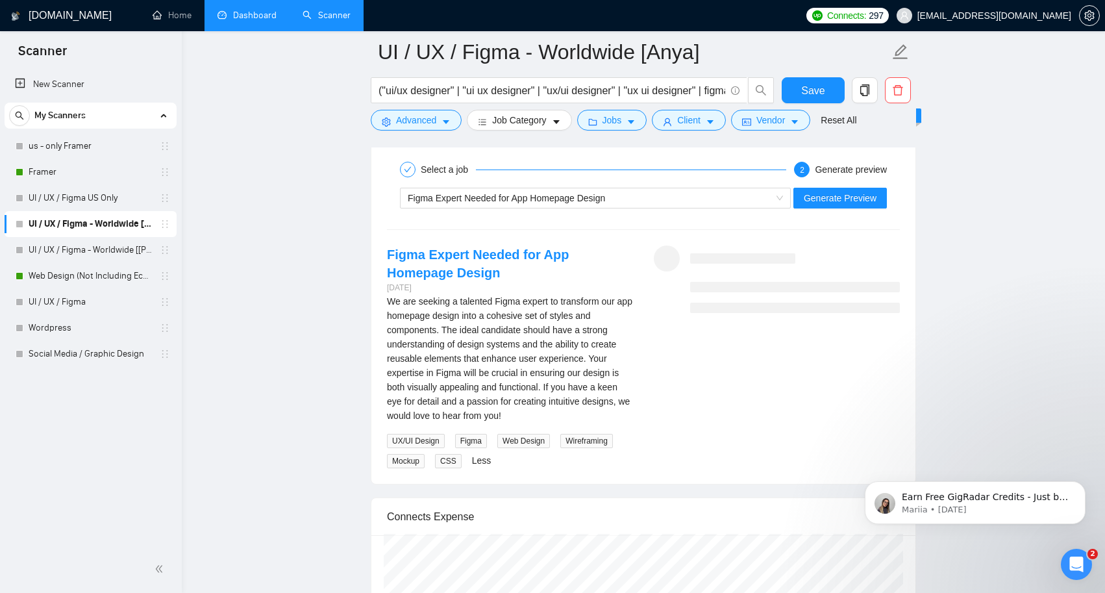
scroll to position [2664, 0]
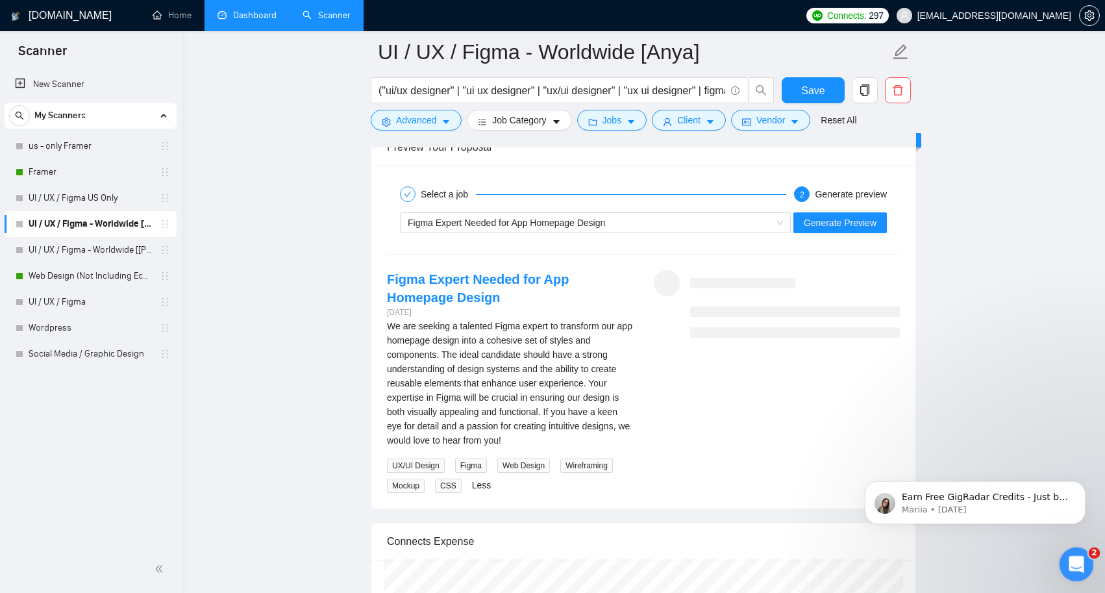
click at [1078, 565] on icon "Open Intercom Messenger" at bounding box center [1075, 562] width 21 height 21
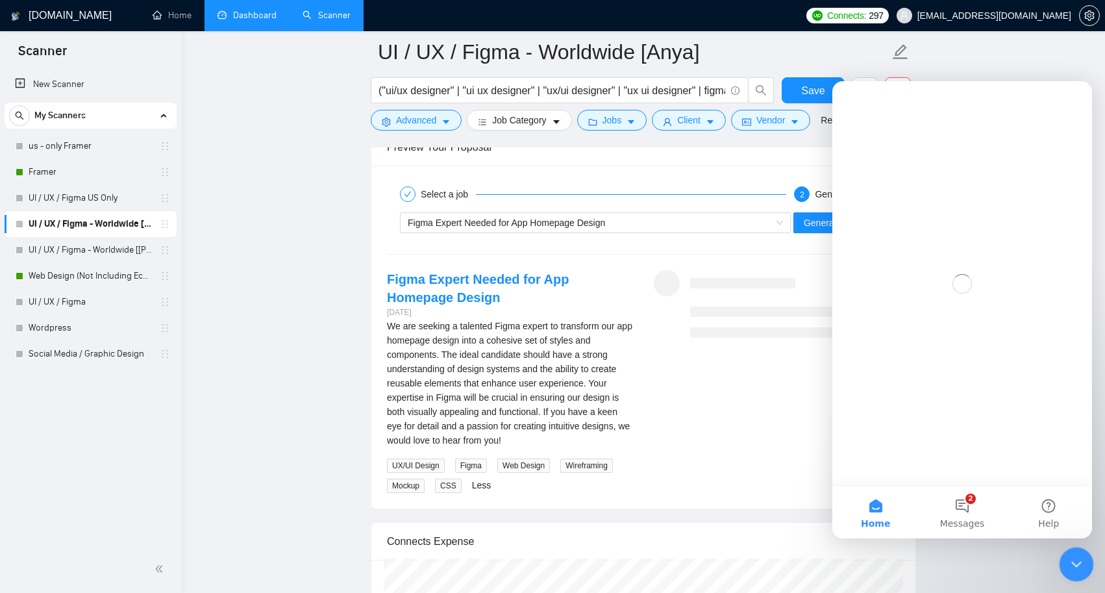
scroll to position [0, 0]
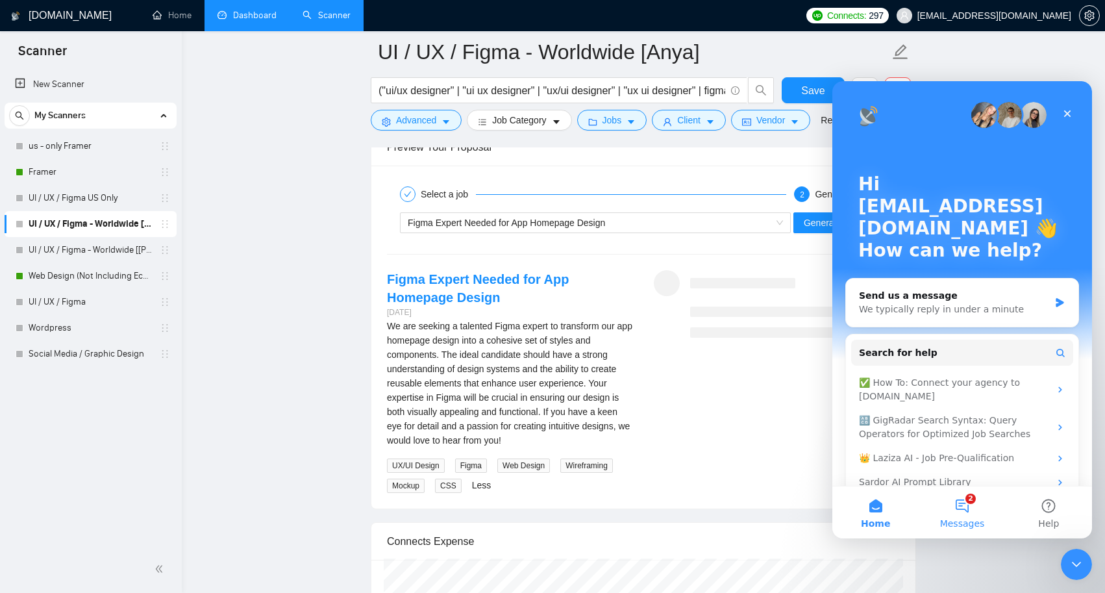
click at [974, 519] on span "Messages" at bounding box center [963, 523] width 45 height 9
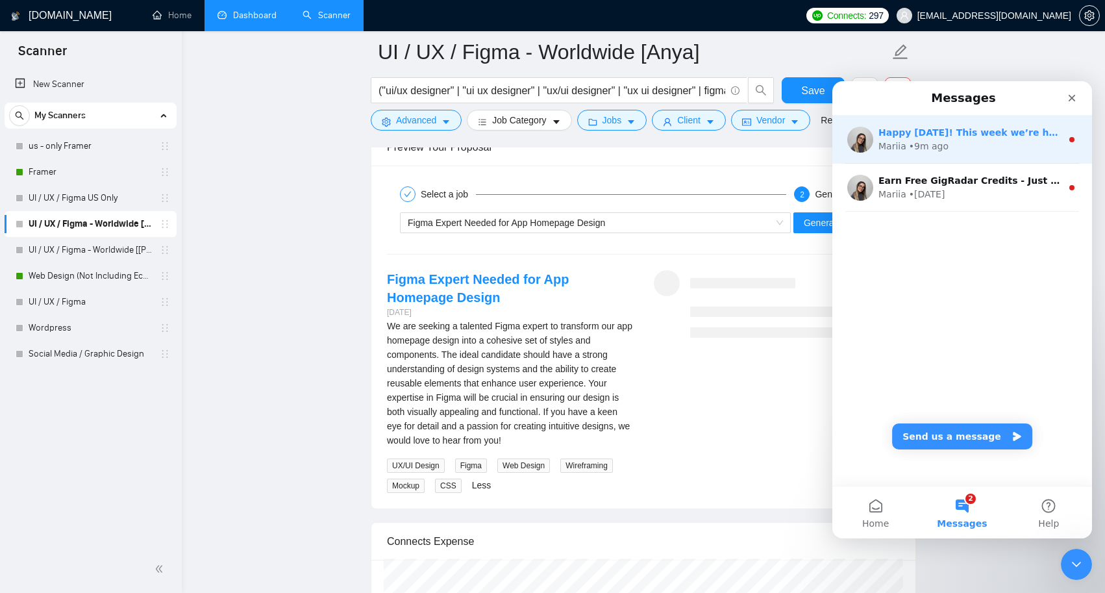
click at [978, 154] on div "Happy [DATE]! This week we’re having a TOP 1% FREELANCER on UPWORK - [PERSON_NA…" at bounding box center [963, 140] width 260 height 48
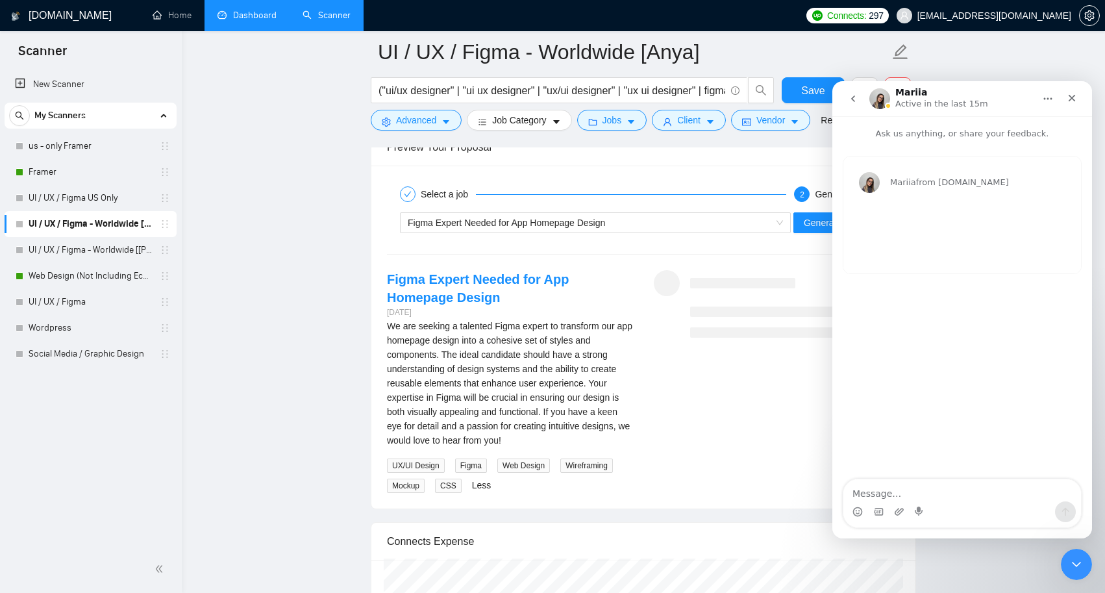
click at [856, 95] on icon "go back" at bounding box center [853, 99] width 10 height 10
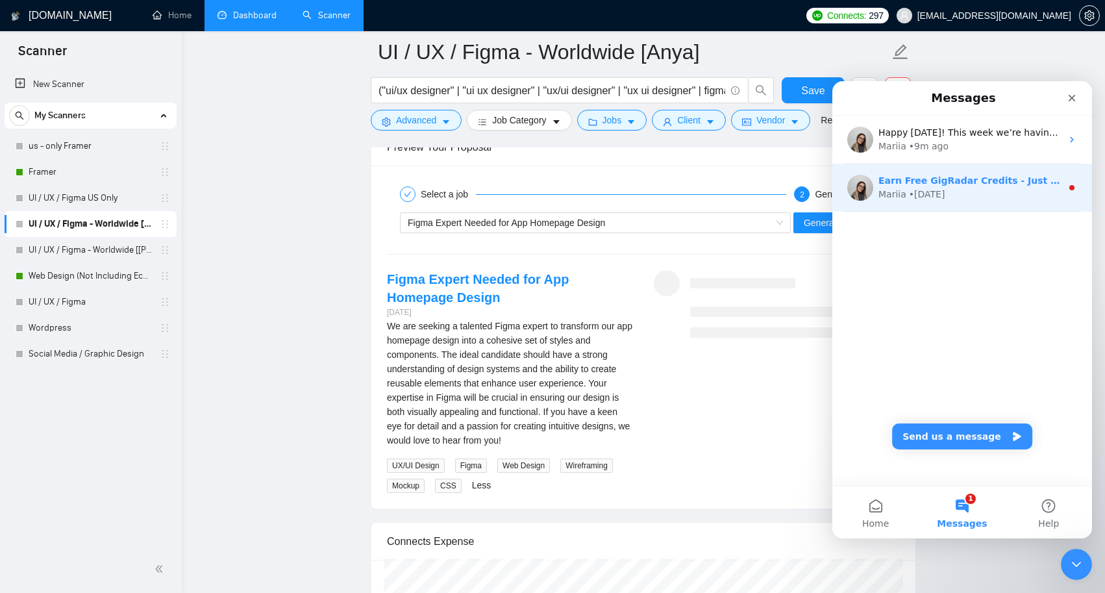
click at [988, 199] on div "Mariia • [DATE]" at bounding box center [970, 195] width 183 height 14
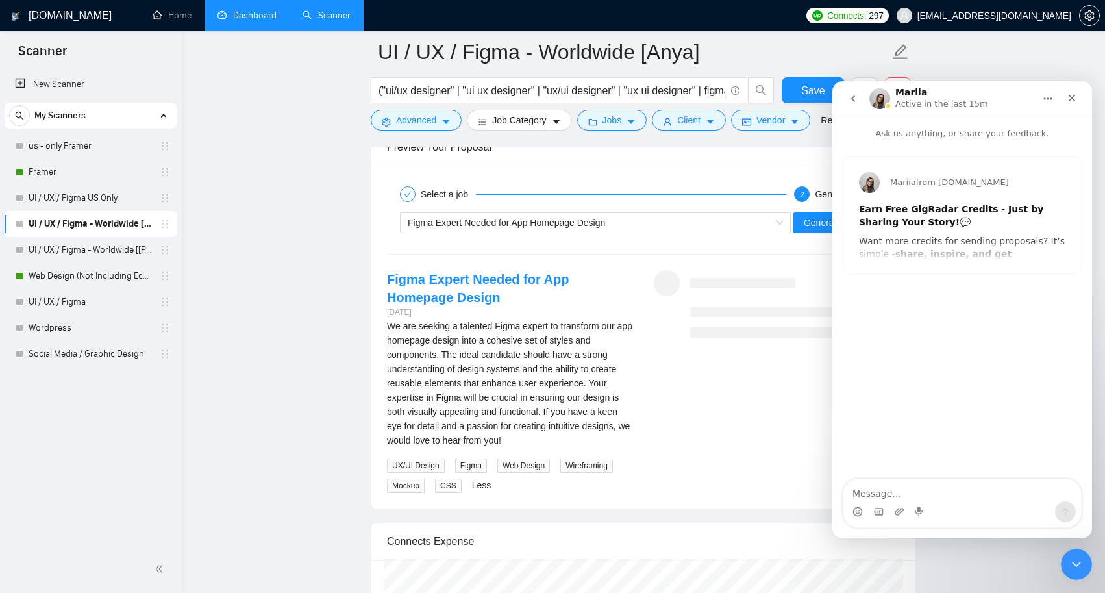
click at [959, 249] on div "Mariia from [DOMAIN_NAME] Earn Free GigRadar Credits - Just by Sharing Your Sto…" at bounding box center [963, 215] width 238 height 117
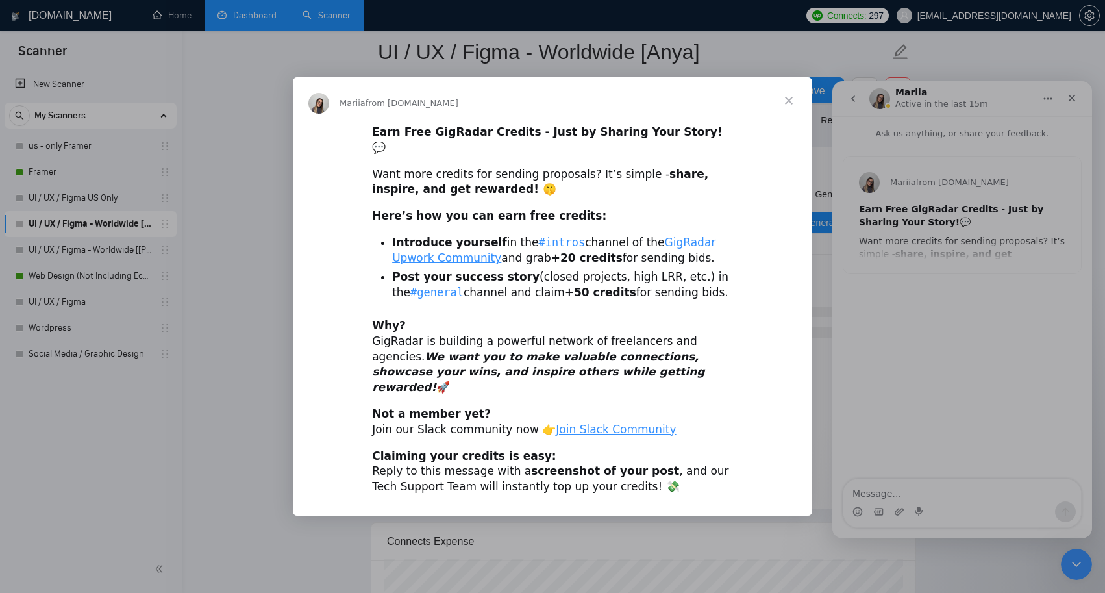
click at [789, 123] on span "Close" at bounding box center [789, 100] width 47 height 47
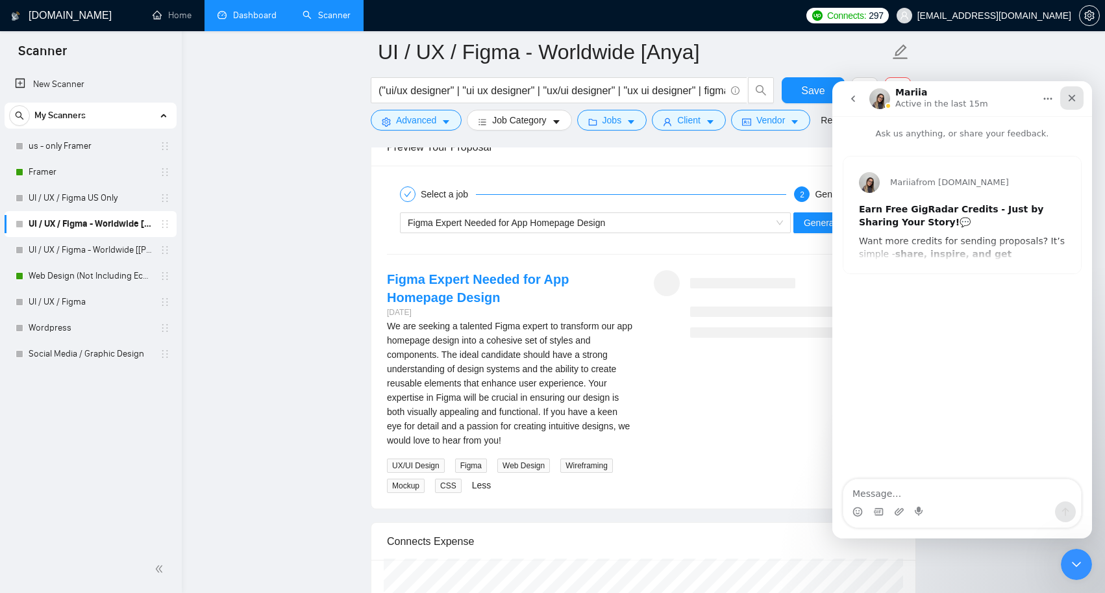
click at [1071, 101] on icon "Close" at bounding box center [1072, 98] width 10 height 10
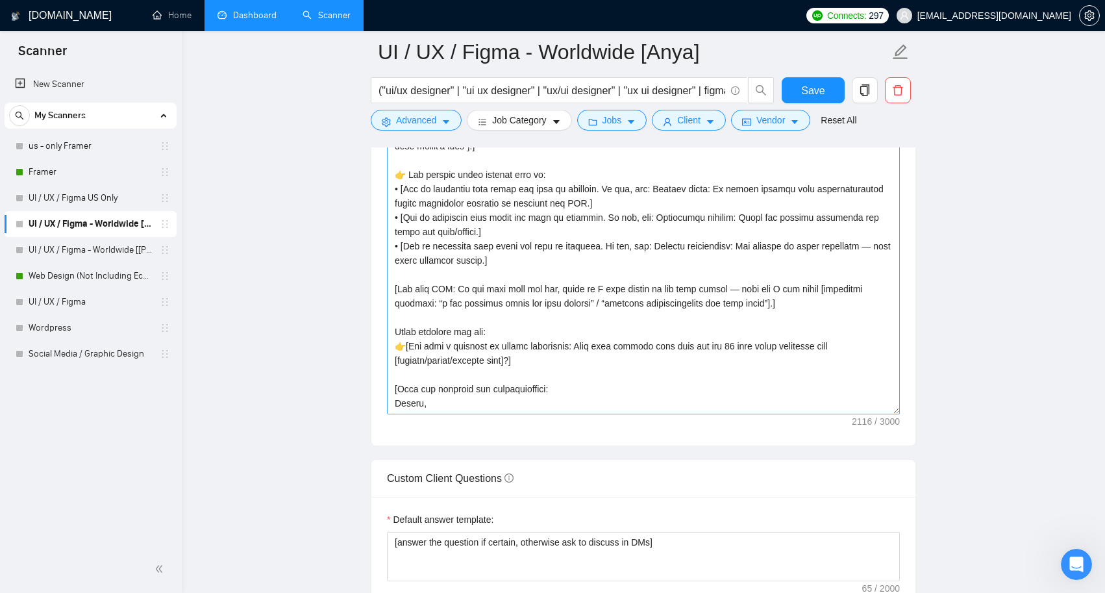
scroll to position [212, 0]
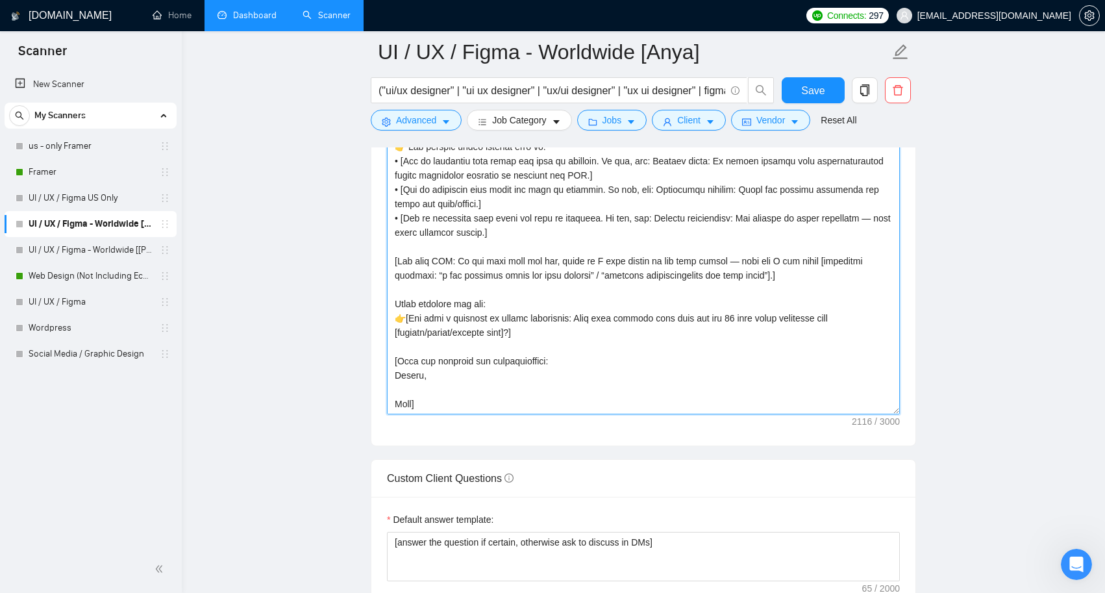
click at [826, 323] on textarea "Cover letter template:" at bounding box center [643, 268] width 513 height 292
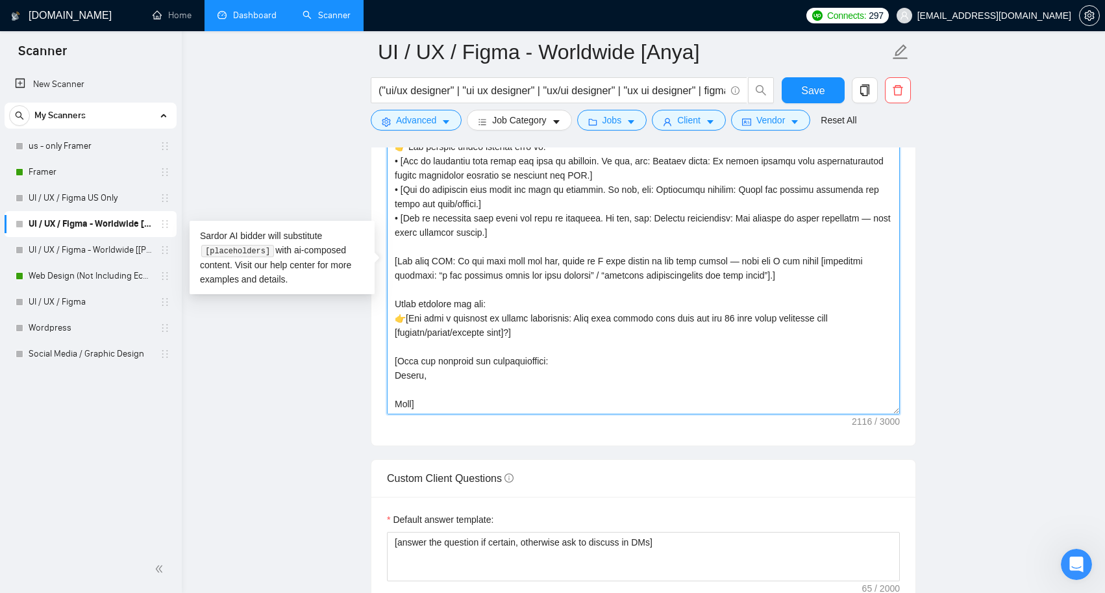
click at [447, 333] on textarea "Cover letter template:" at bounding box center [643, 268] width 513 height 292
type textarea "[Lorem ips dolorsit am c adip, elitseddo, eiu temporincidi utla. Etdo ma aliqua…"
click at [588, 335] on textarea "Cover letter template:" at bounding box center [643, 268] width 513 height 292
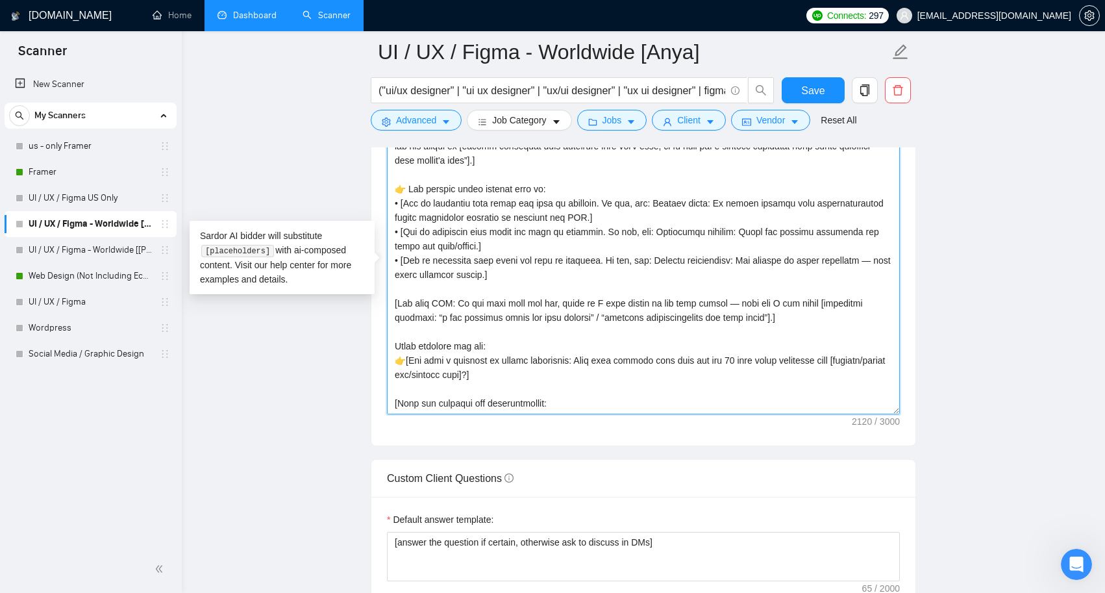
scroll to position [157, 0]
click at [464, 388] on textarea "Cover letter template:" at bounding box center [643, 268] width 513 height 292
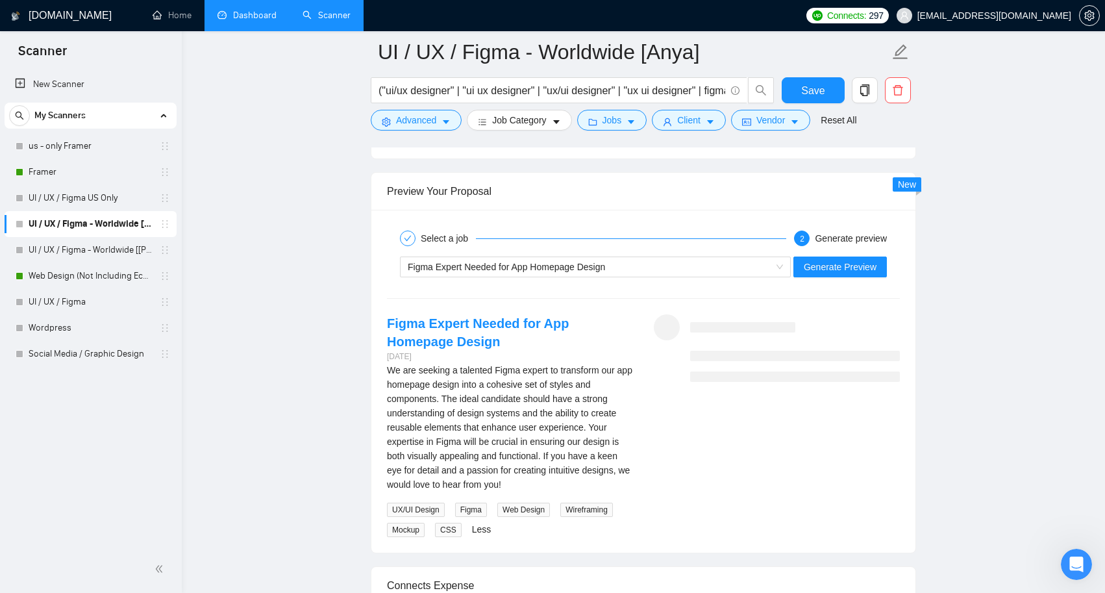
scroll to position [2620, 0]
